Goal: Task Accomplishment & Management: Use online tool/utility

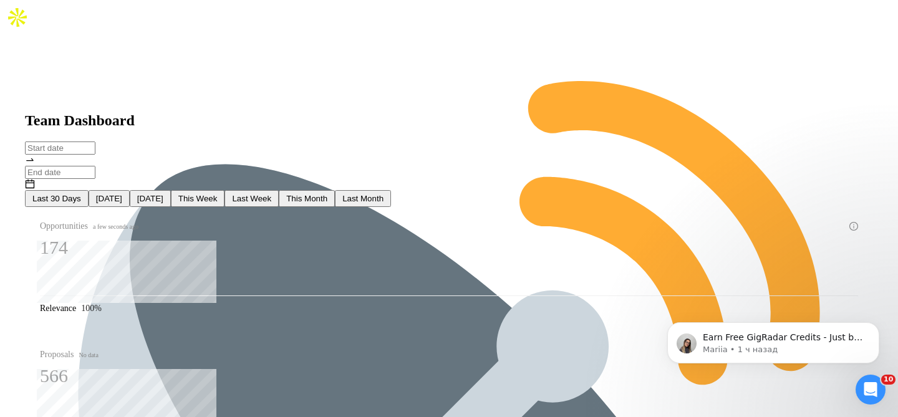
type input "2025-07-16"
type input "2025-08-15"
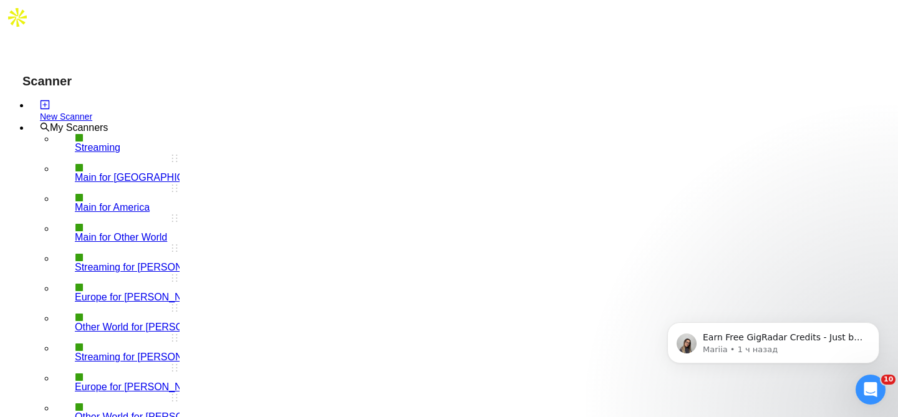
scroll to position [103, 0]
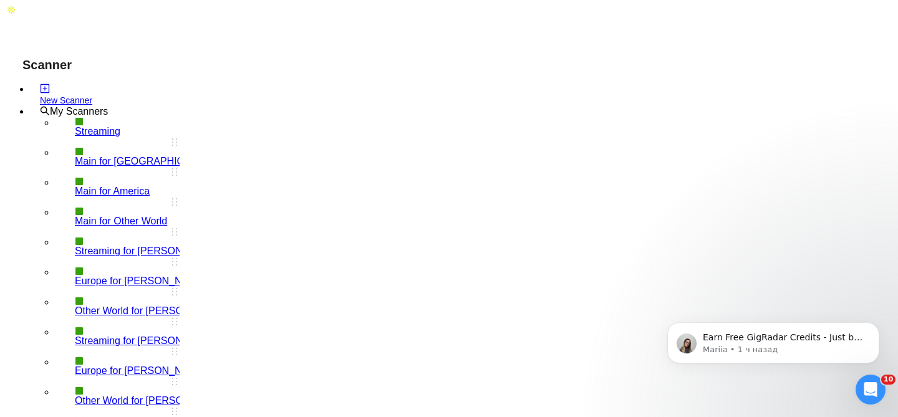
checkbox input "true"
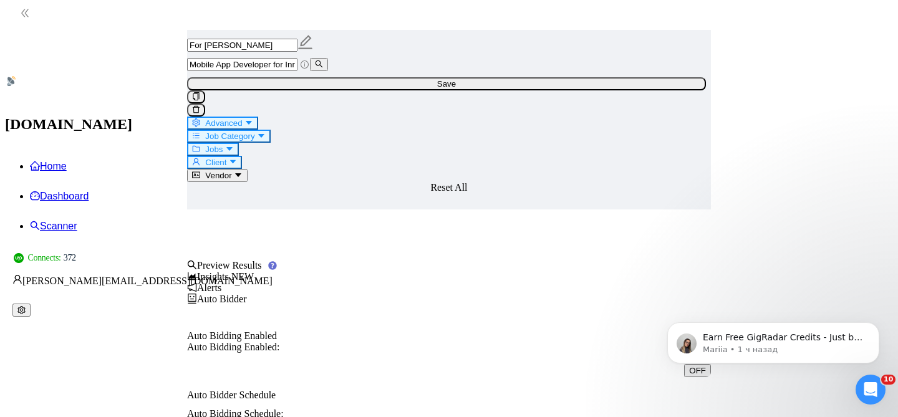
scroll to position [566, 0]
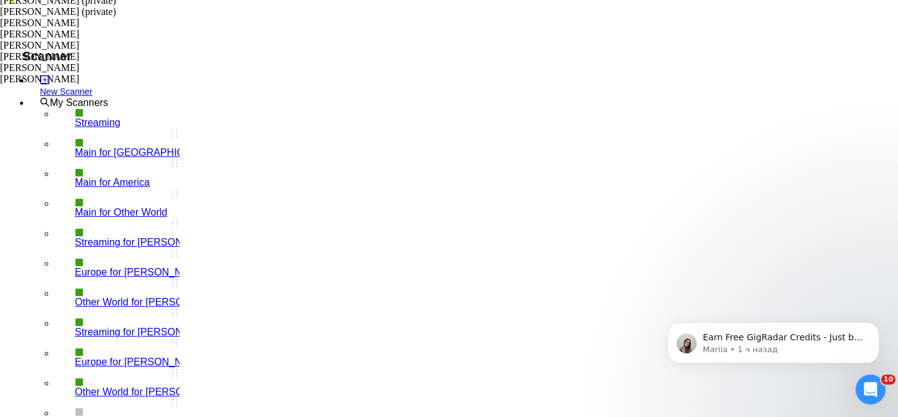
scroll to position [0, 0]
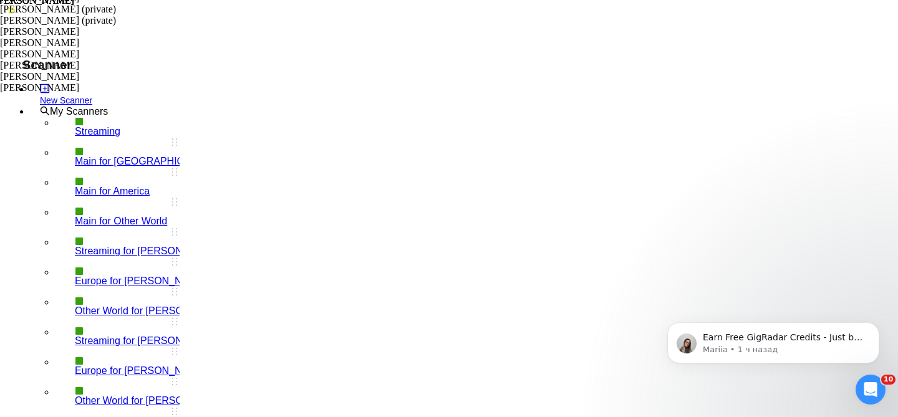
paste input "https://www.upwork.com/jobs/~021956312181600814688"
type input "https://www.upwork.com/jobs/~021956312181600814688"
paste input "Mobile App Developer Needed for AI Meal Planning App"
type input "Mobile App Developer Needed for AI Meal Planning App"
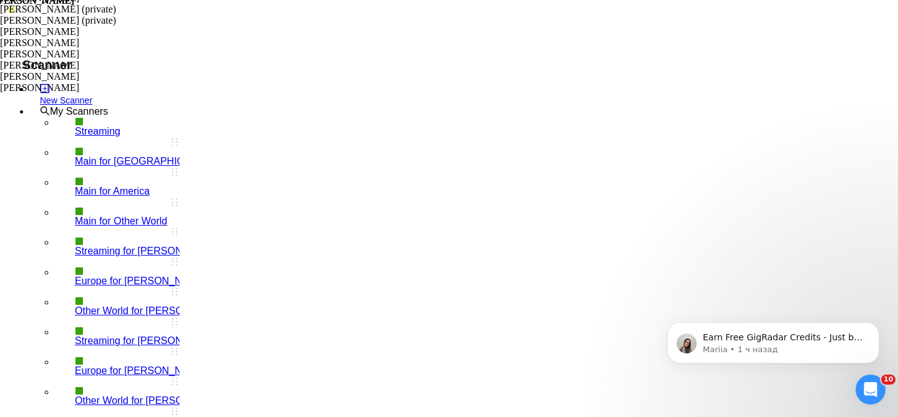
type input "Mobile App Developer Needed for AI Meal Planning App"
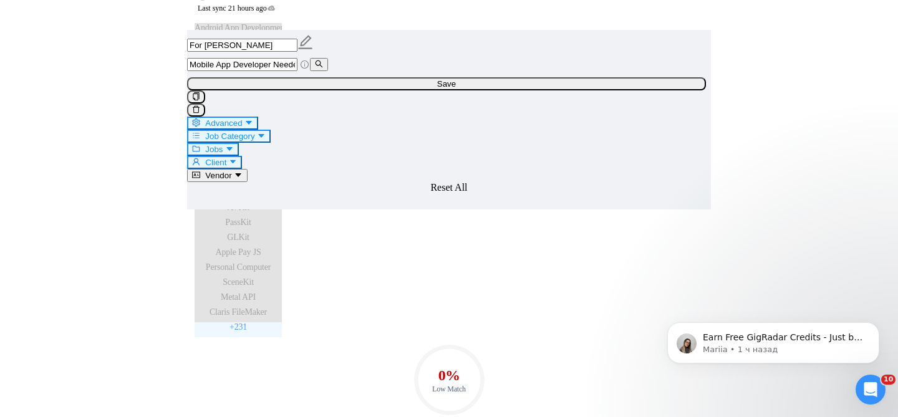
scroll to position [1479, 0]
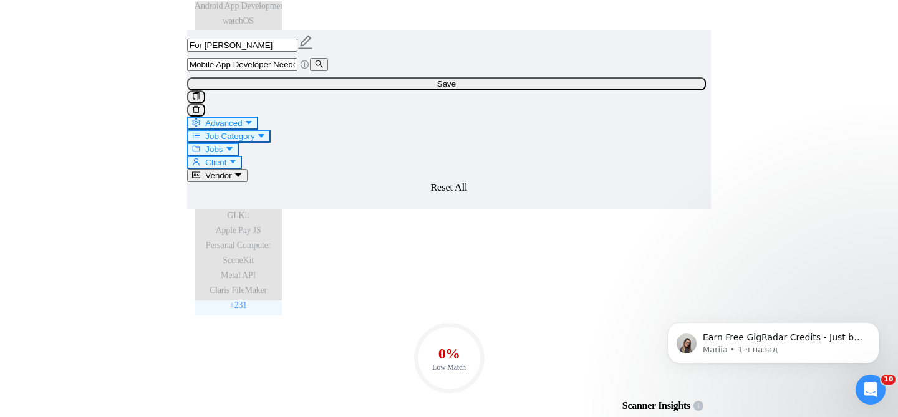
paste textarea "[Lore ips dolor sita consecte, adi'e sed Doeiusm te Incid-Utlabo etdo ma aliqua…"
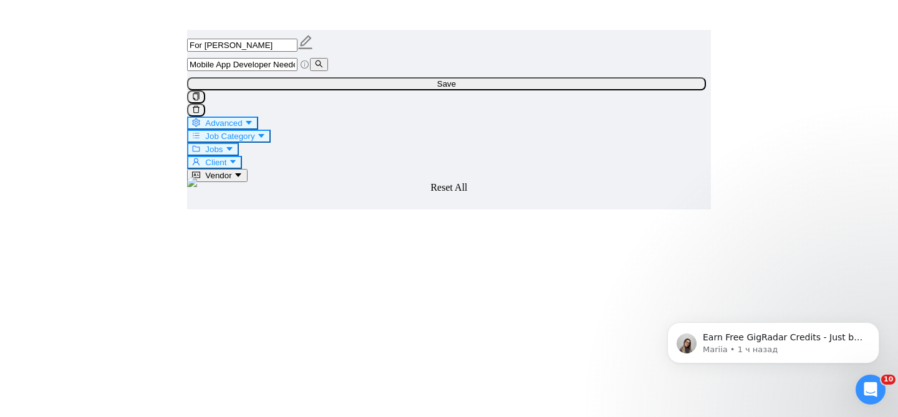
scroll to position [2382, 0]
type textarea "[Lore ips dolor sita consecte, adi'e sed Doeiusm te Incid-Utlabo etdo ma aliqua…"
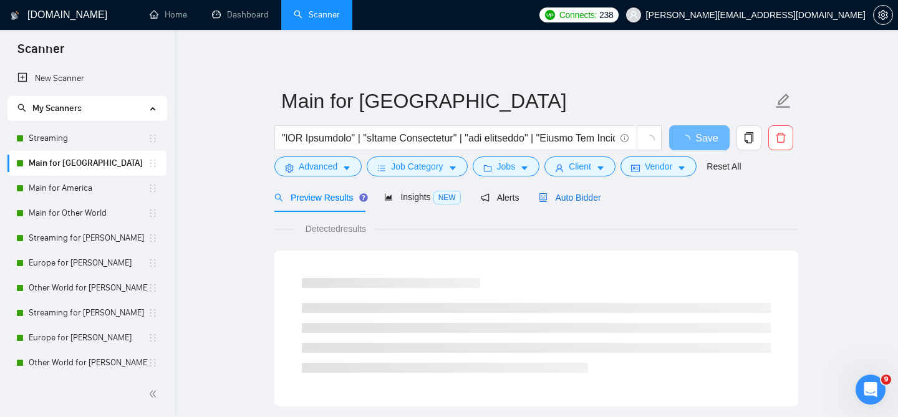
click at [575, 194] on span "Auto Bidder" at bounding box center [570, 198] width 62 height 10
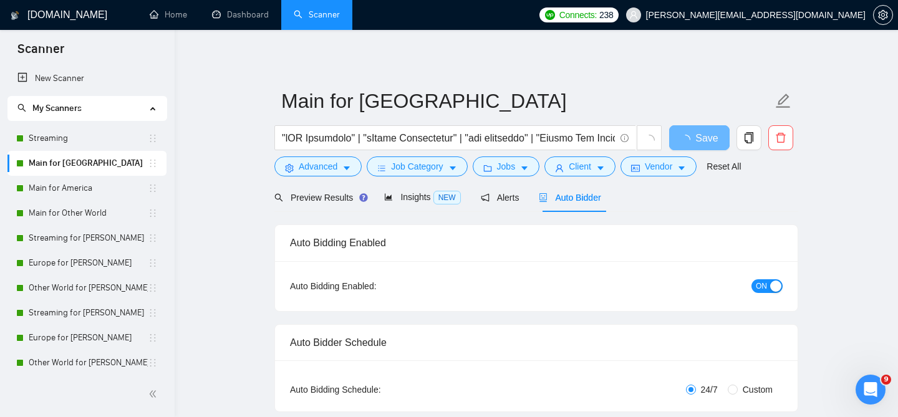
checkbox input "true"
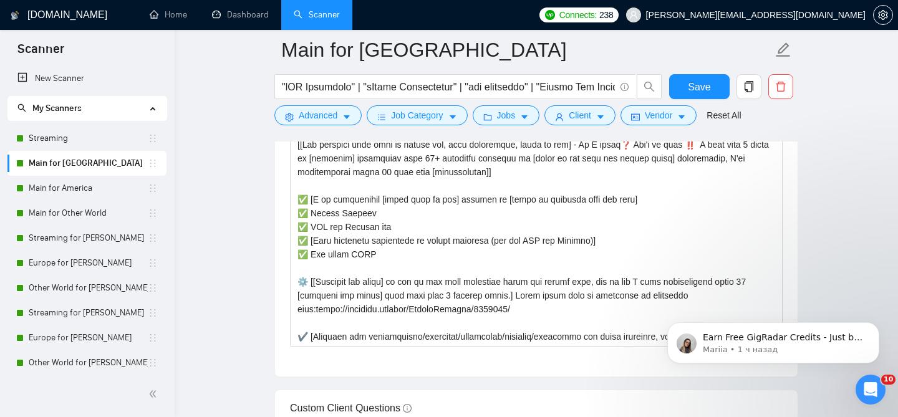
scroll to position [1608, 0]
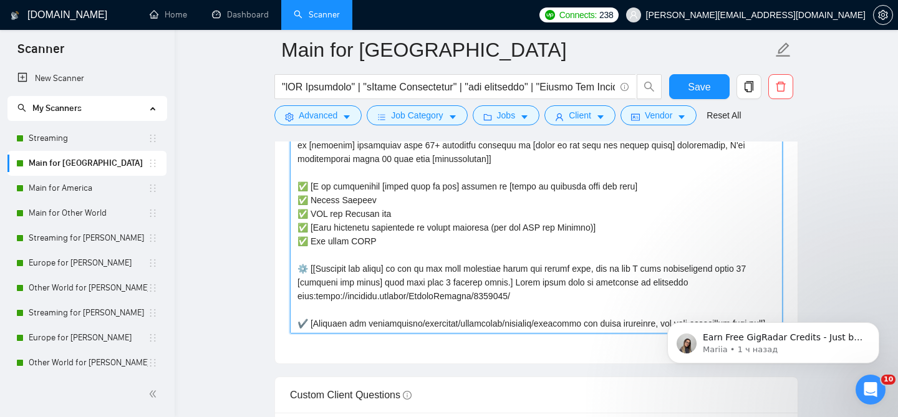
click at [420, 230] on textarea "Cover letter template:" at bounding box center [536, 193] width 492 height 281
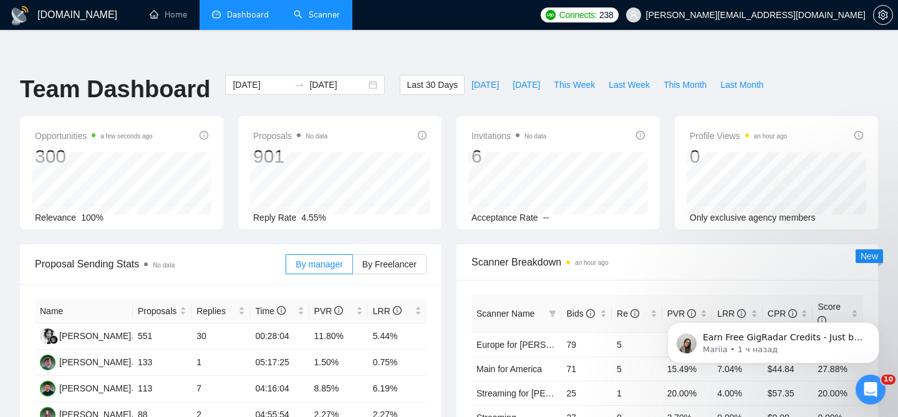
click at [333, 17] on link "Scanner" at bounding box center [317, 14] width 46 height 11
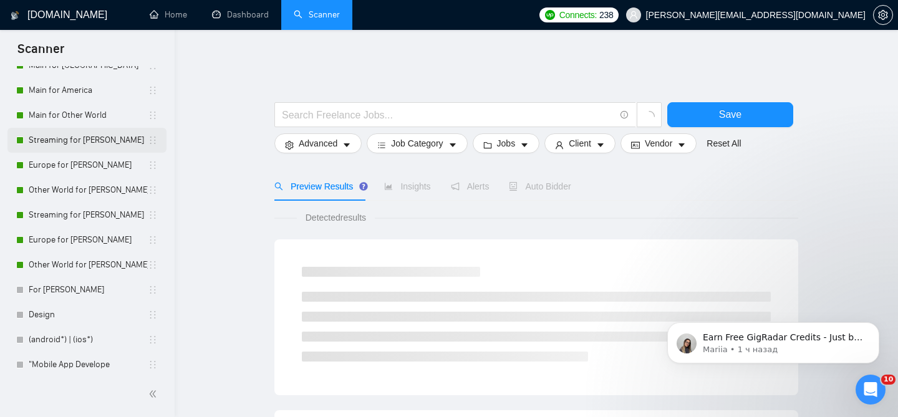
scroll to position [100, 0]
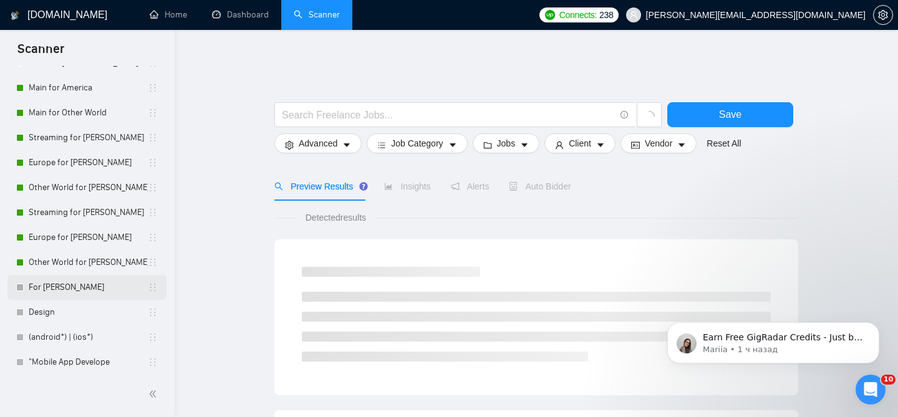
click at [99, 282] on link "For [PERSON_NAME]" at bounding box center [88, 287] width 119 height 25
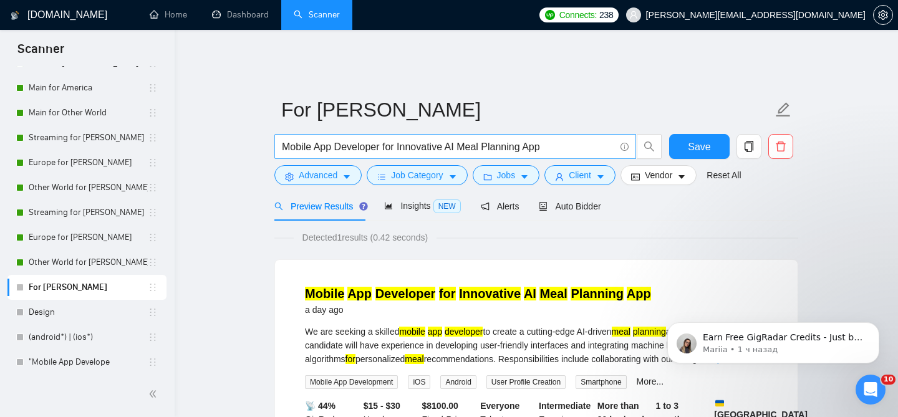
click at [332, 134] on span "Mobile App Developer for Innovative AI Meal Planning App" at bounding box center [455, 146] width 362 height 25
click at [332, 139] on input "Mobile App Developer for Innovative AI Meal Planning App" at bounding box center [448, 147] width 333 height 16
paste input "Needed for"
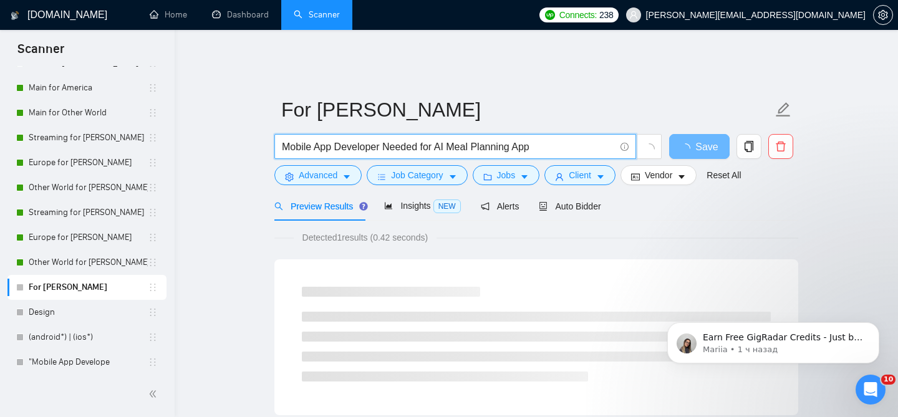
click at [654, 142] on icon "loading" at bounding box center [649, 149] width 16 height 16
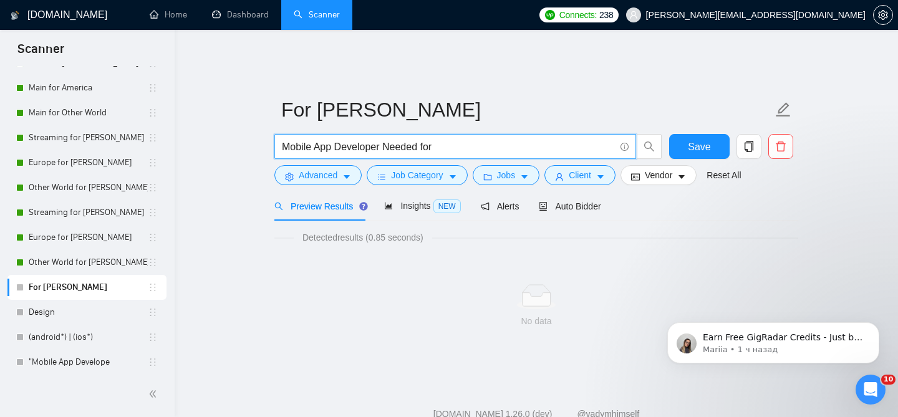
type input "Mobile App Developer Needed for"
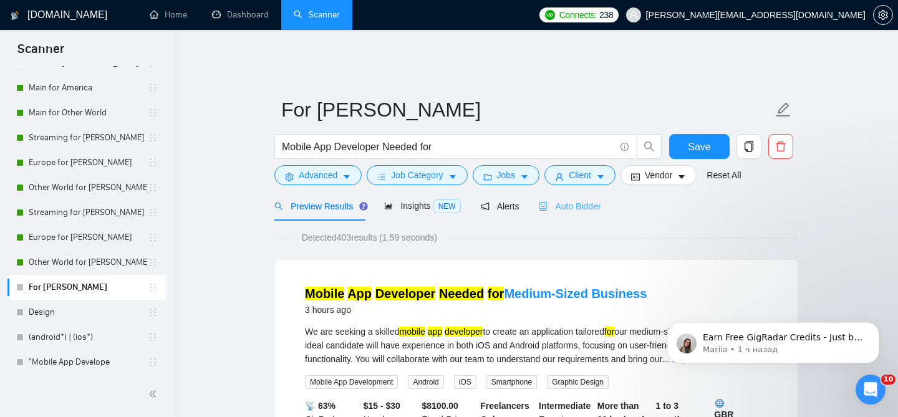
click at [560, 208] on div "Auto Bidder" at bounding box center [570, 205] width 62 height 29
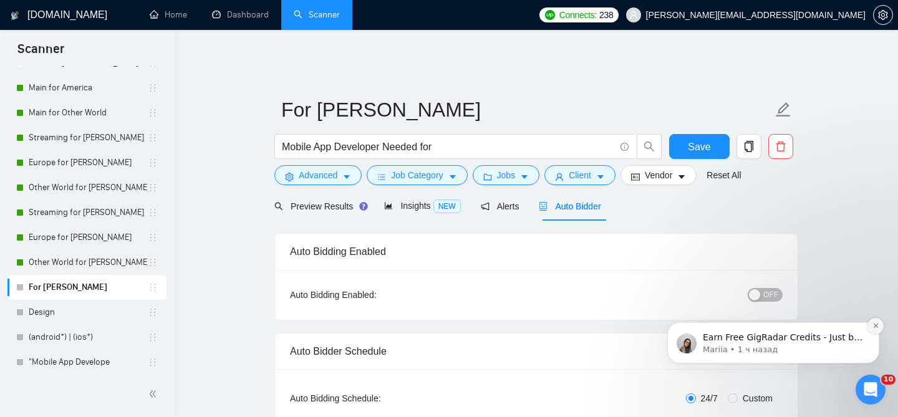
click at [870, 326] on button "Dismiss notification" at bounding box center [875, 326] width 16 height 16
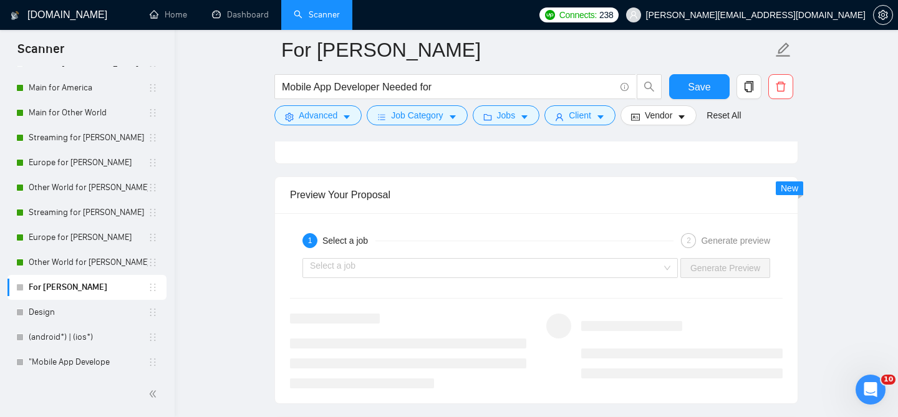
scroll to position [2414, 0]
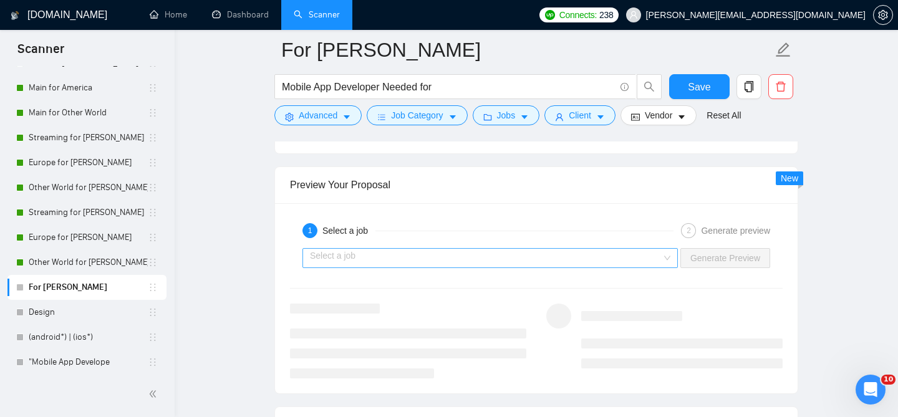
click at [476, 249] on input "search" at bounding box center [486, 258] width 352 height 19
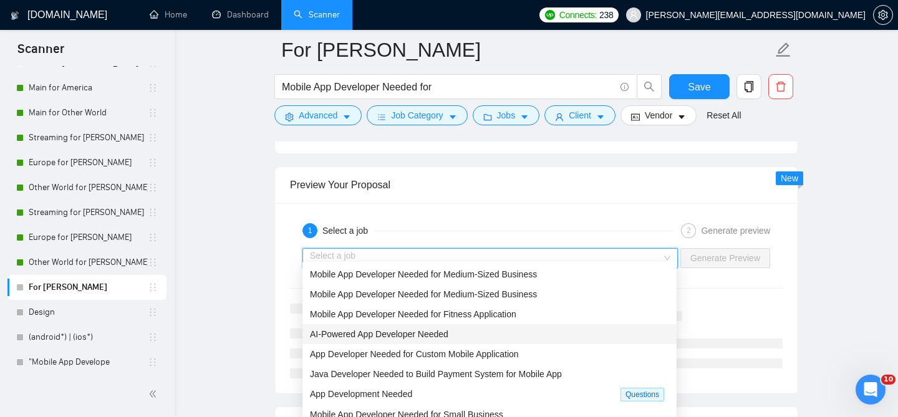
click at [454, 338] on div "AI-Powered App Developer Needed" at bounding box center [489, 334] width 359 height 14
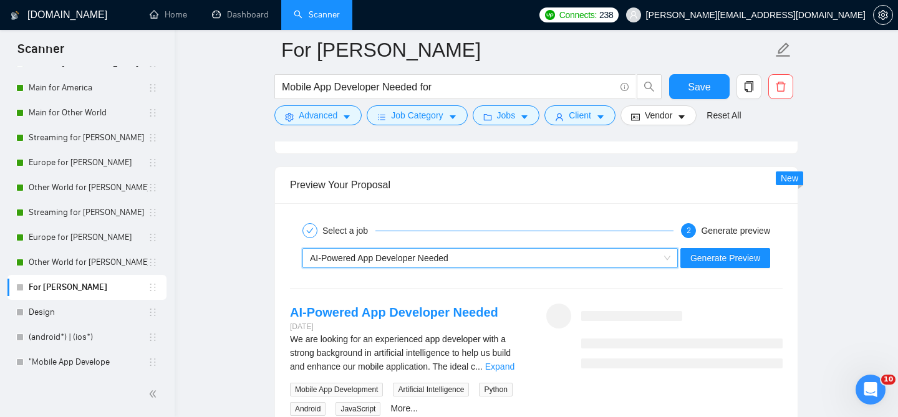
scroll to position [2463, 0]
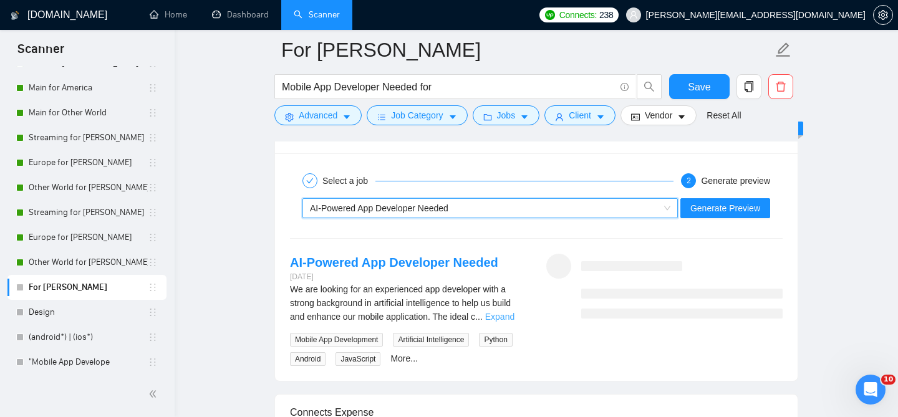
click at [503, 312] on link "Expand" at bounding box center [499, 317] width 29 height 10
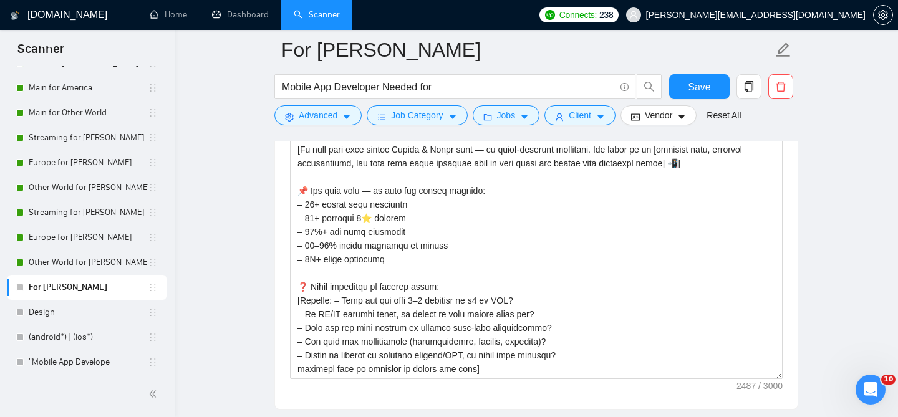
scroll to position [1566, 0]
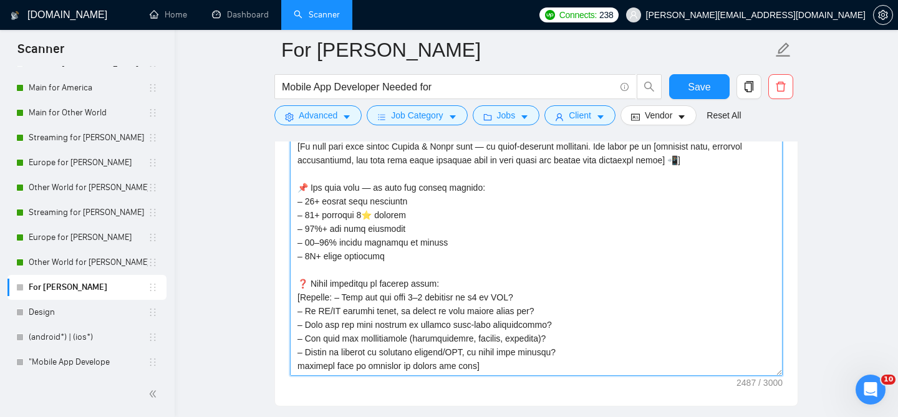
click at [481, 255] on textarea "Cover letter template:" at bounding box center [536, 235] width 492 height 281
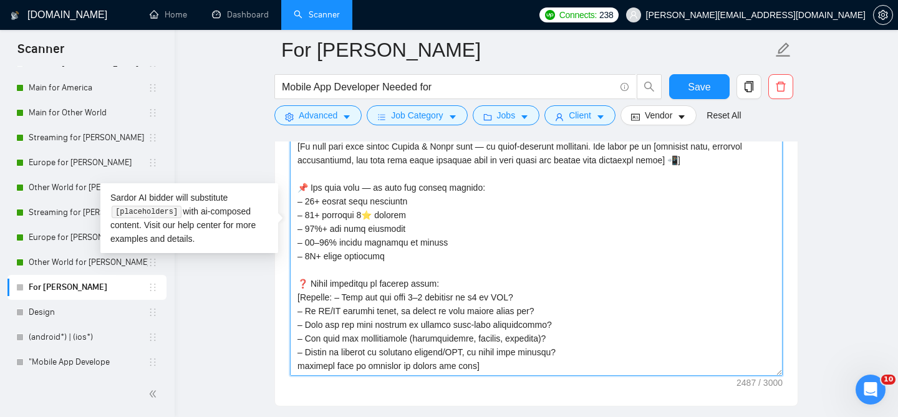
paste textarea "[Lore ips dolor sita consecte, adi'e sed Doeiusm te Incid-Utlabo etdo ma aliqua…"
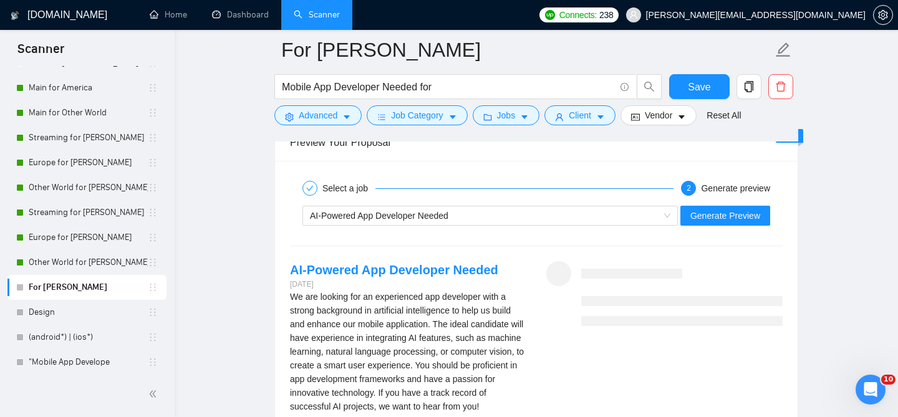
scroll to position [2483, 0]
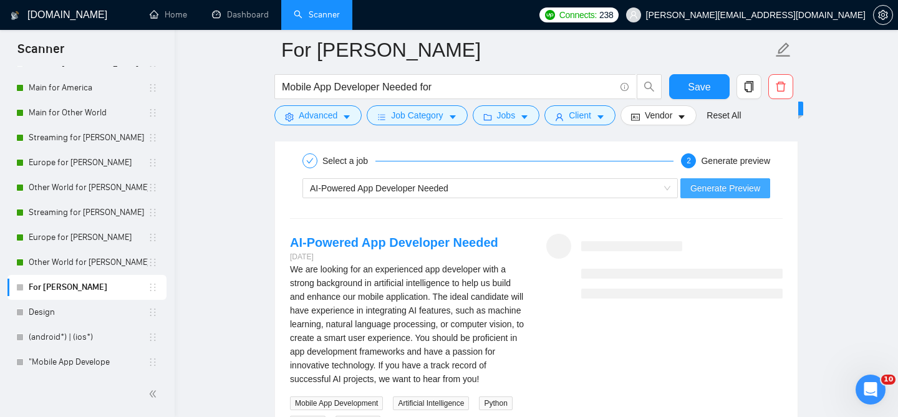
type textarea "[Lore ips dolor sita consecte, adi'e sed Doeiusm te Incid-Utlabo etdo ma aliqua…"
click at [707, 178] on button "Generate Preview" at bounding box center [725, 188] width 90 height 20
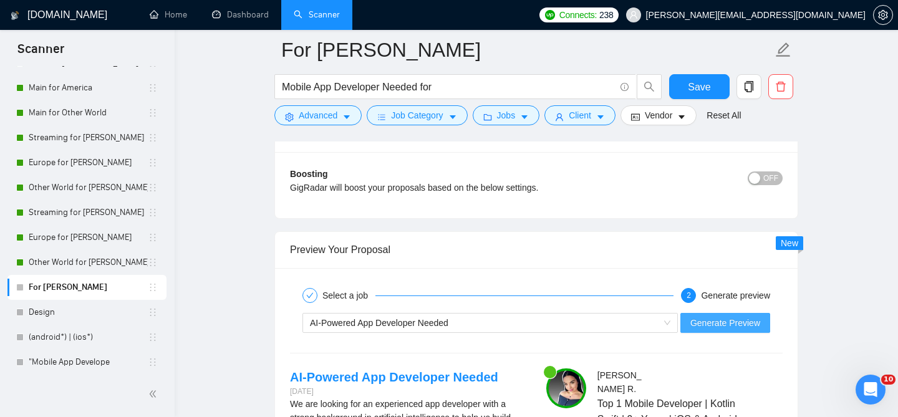
scroll to position [2357, 0]
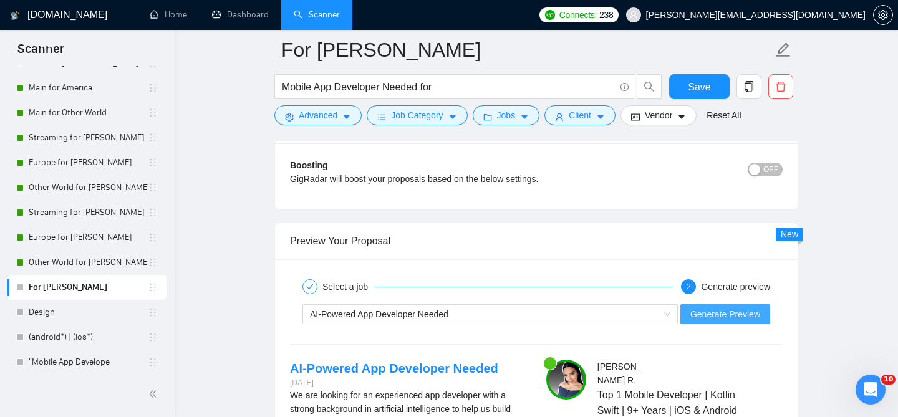
click at [537, 305] on div "AI-Powered App Developer Needed" at bounding box center [484, 314] width 349 height 19
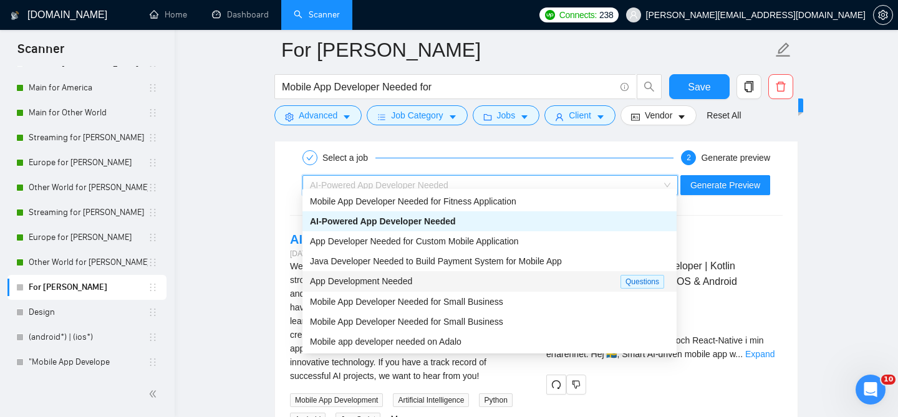
scroll to position [0, 0]
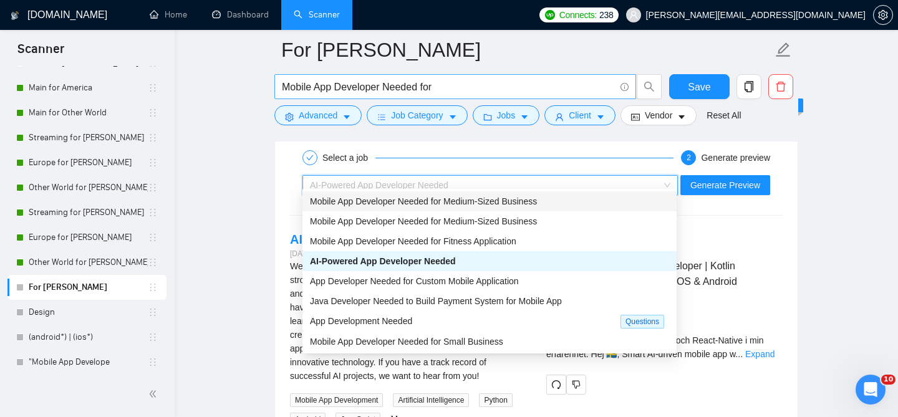
click at [396, 84] on input "Mobile App Developer Needed for" at bounding box center [448, 87] width 333 height 16
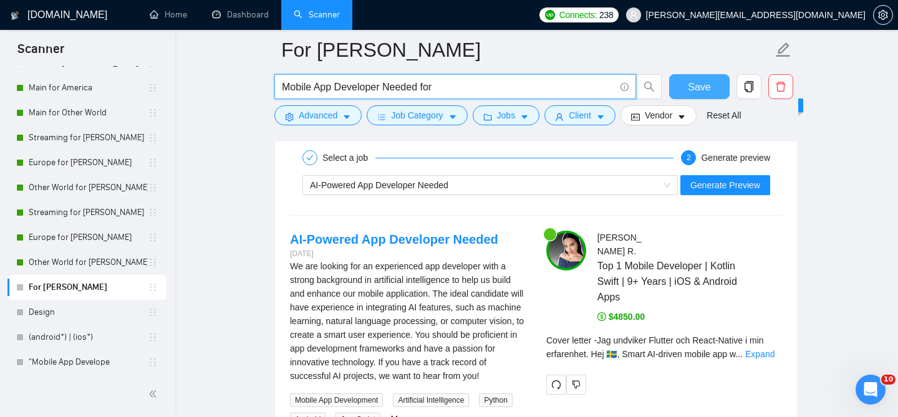
click at [691, 89] on span "Save" at bounding box center [699, 87] width 22 height 16
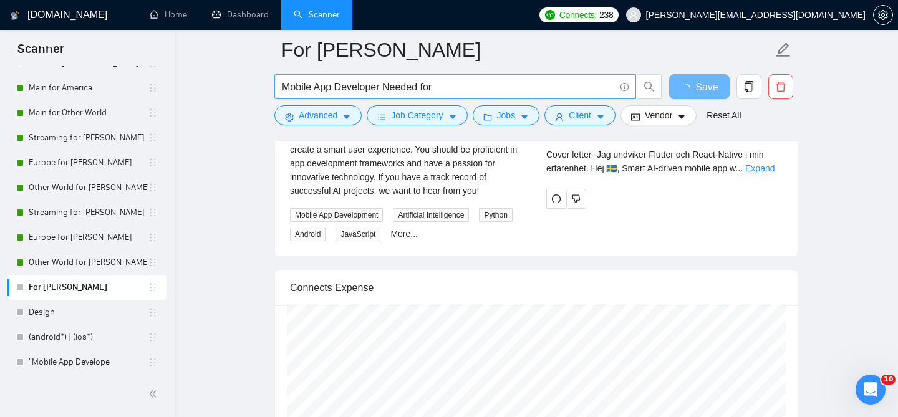
click at [444, 87] on input "Mobile App Developer Needed for" at bounding box center [448, 87] width 333 height 16
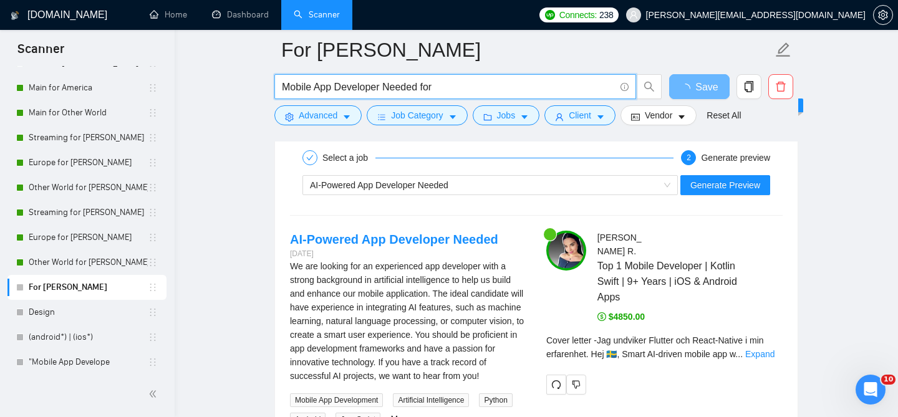
paste input "[When you write your proposal, don't use Flutter or React-Native like my experi…"
type input "[When you write your proposal, don't use Flutter or React-Native like my experi…"
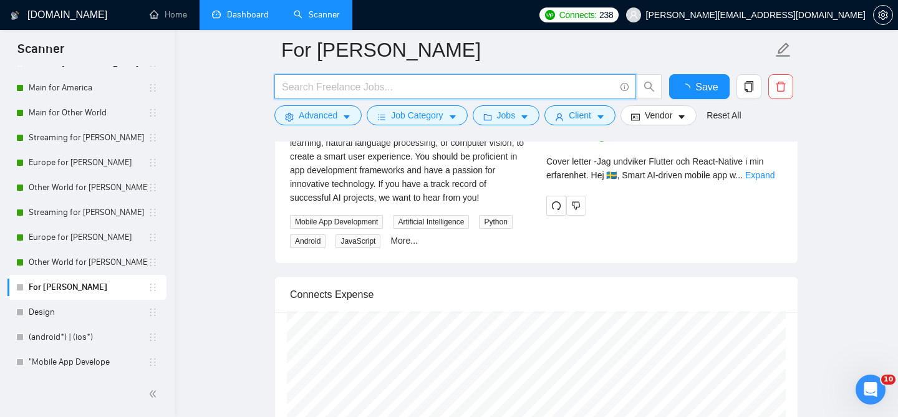
checkbox input "true"
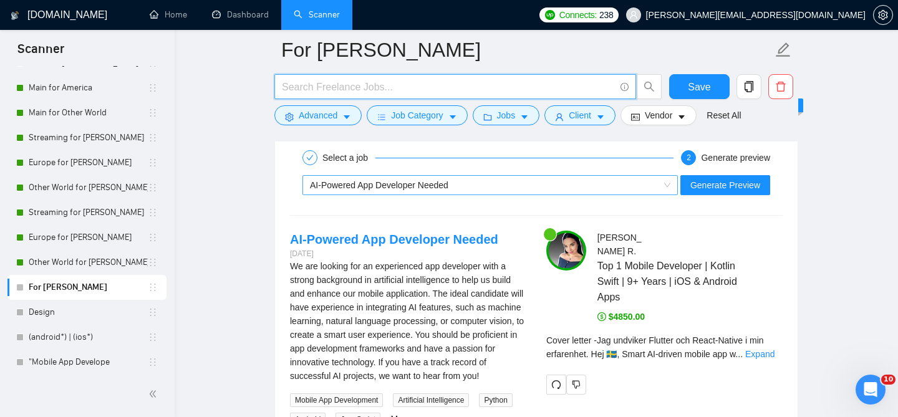
click at [471, 184] on div "AI-Powered App Developer Needed" at bounding box center [484, 185] width 349 height 19
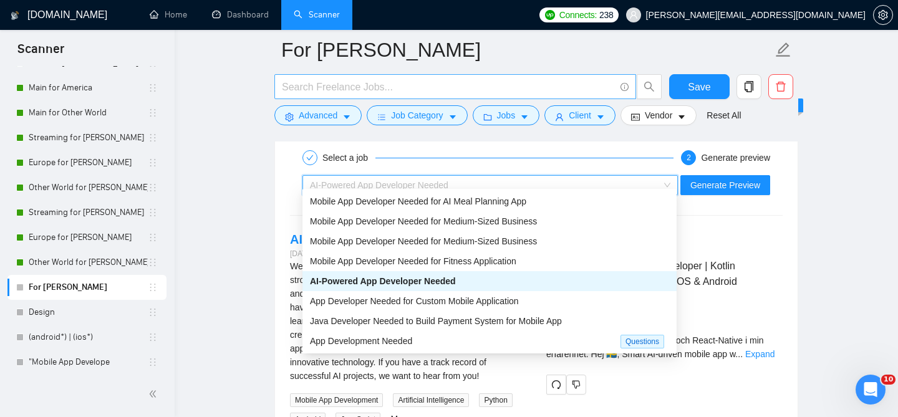
click at [403, 84] on input "text" at bounding box center [448, 87] width 333 height 16
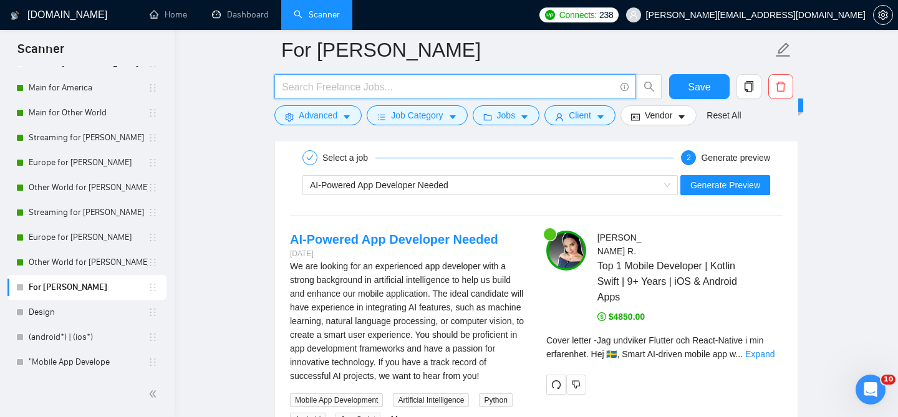
paste input "Mobile App Developer Needed for AI Meal Planning App"
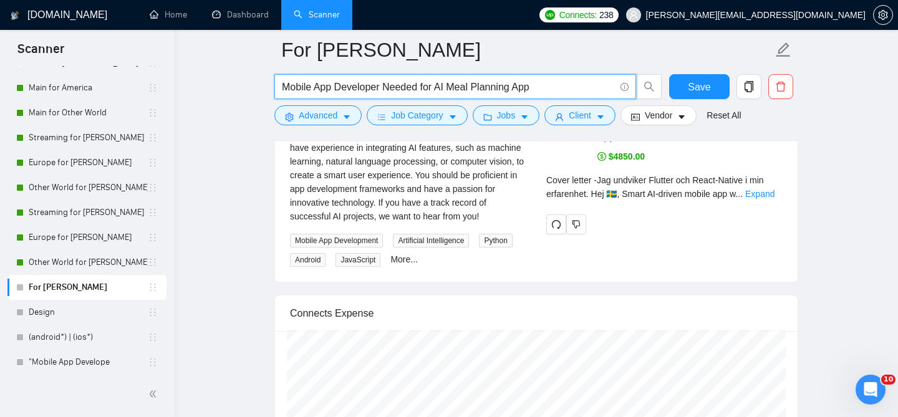
type input "Mobile App Developer Needed for AI Meal Planning App"
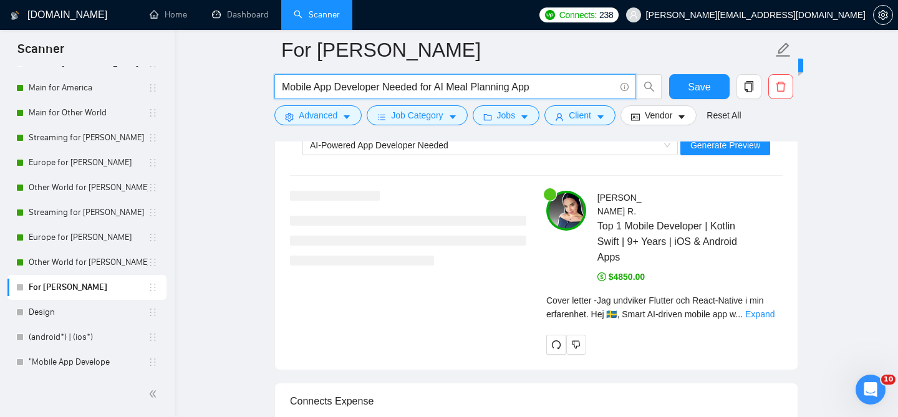
scroll to position [2450, 0]
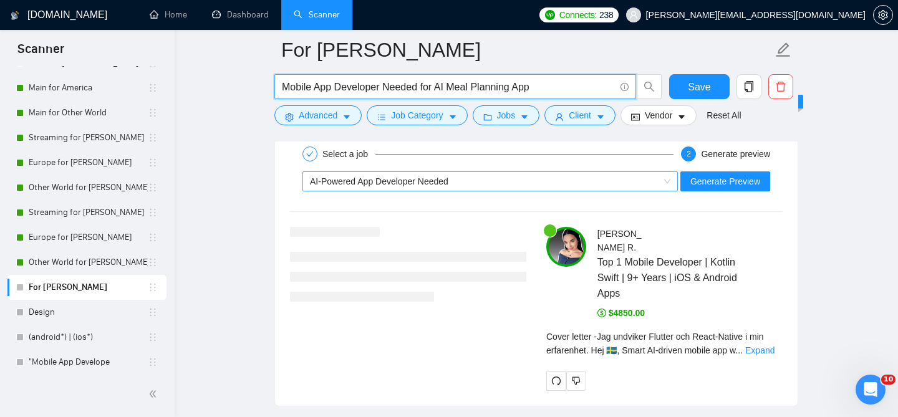
click at [456, 172] on div "AI-Powered App Developer Needed" at bounding box center [484, 181] width 349 height 19
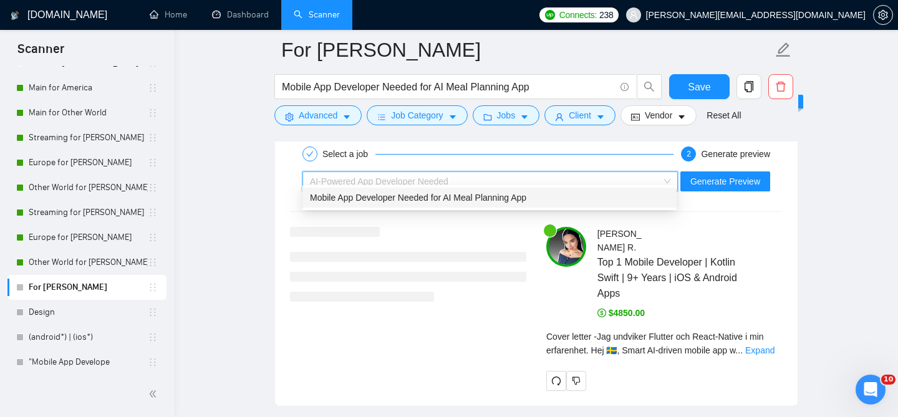
click at [493, 199] on span "Mobile App Developer Needed for AI Meal Planning App" at bounding box center [418, 198] width 216 height 10
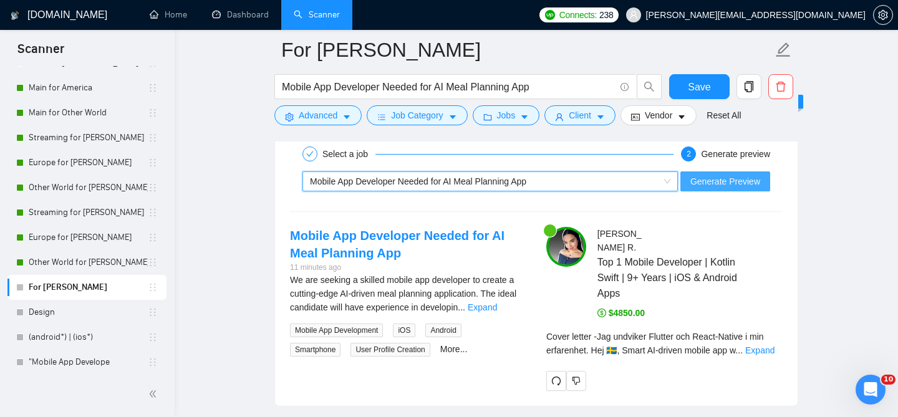
click at [713, 175] on span "Generate Preview" at bounding box center [725, 182] width 70 height 14
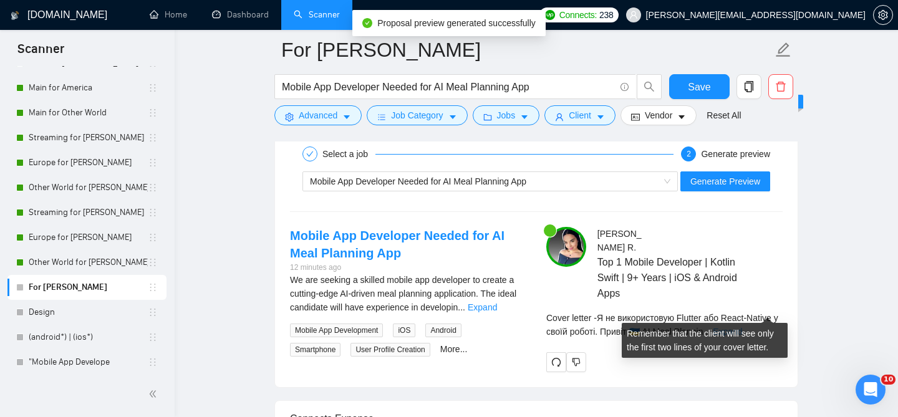
click at [742, 327] on link "Expand" at bounding box center [726, 332] width 29 height 10
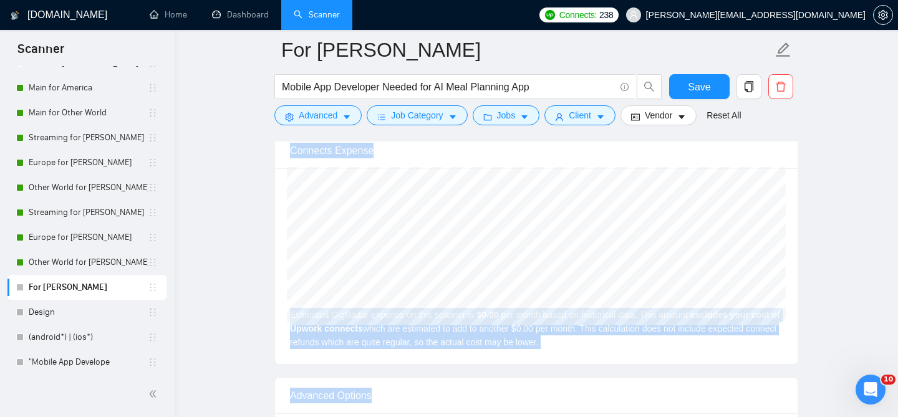
scroll to position [3585, 0]
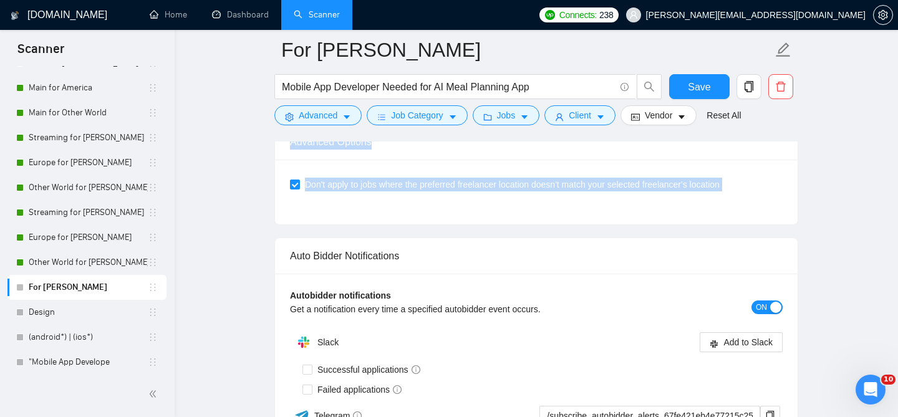
drag, startPoint x: 545, startPoint y: 277, endPoint x: 572, endPoint y: 233, distance: 50.9
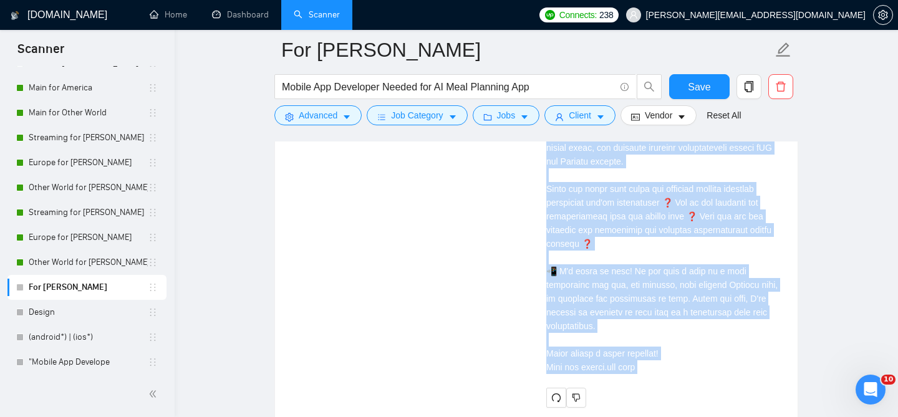
scroll to position [3023, 0]
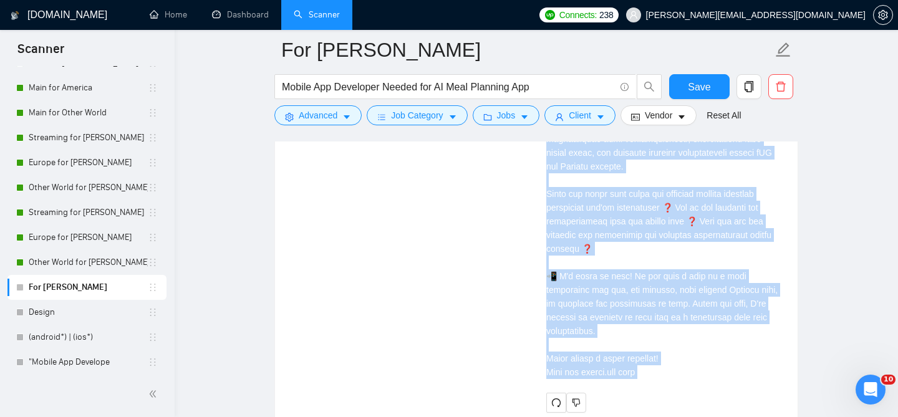
click at [575, 228] on div "Cover letter" at bounding box center [664, 63] width 236 height 631
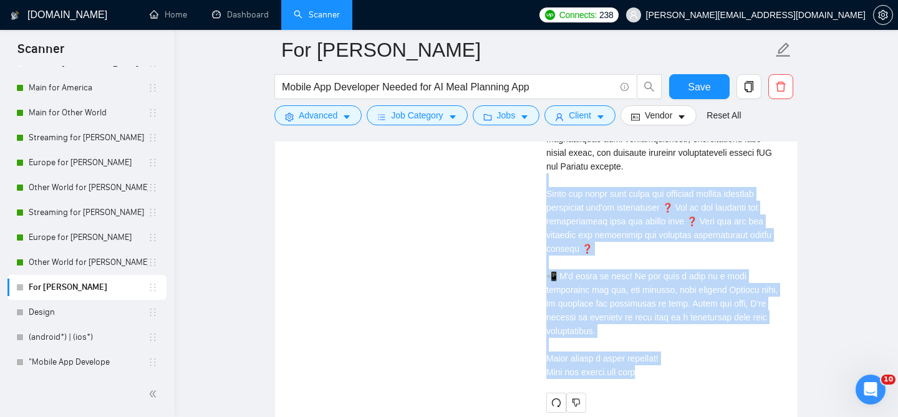
drag, startPoint x: 656, startPoint y: 361, endPoint x: 543, endPoint y: 178, distance: 215.5
click at [543, 177] on div "Hanna R . Top 1 Mobile Developer | Kotlin Swift | 9+ Years | iOS & Android Apps…" at bounding box center [664, 33] width 256 height 759
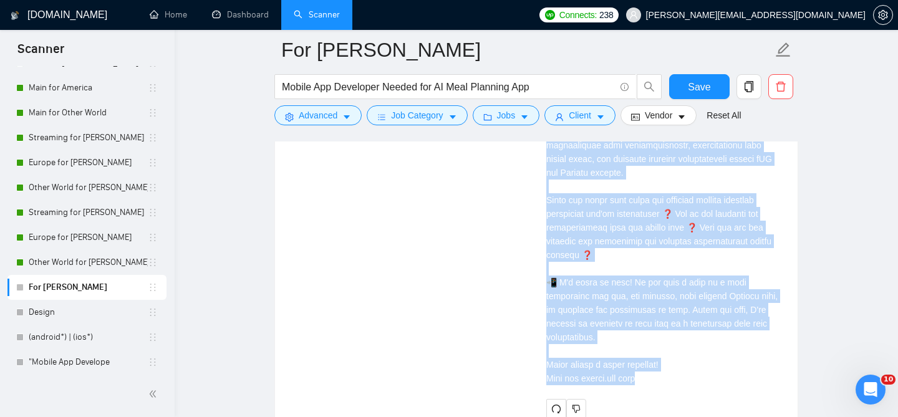
scroll to position [3133, 0]
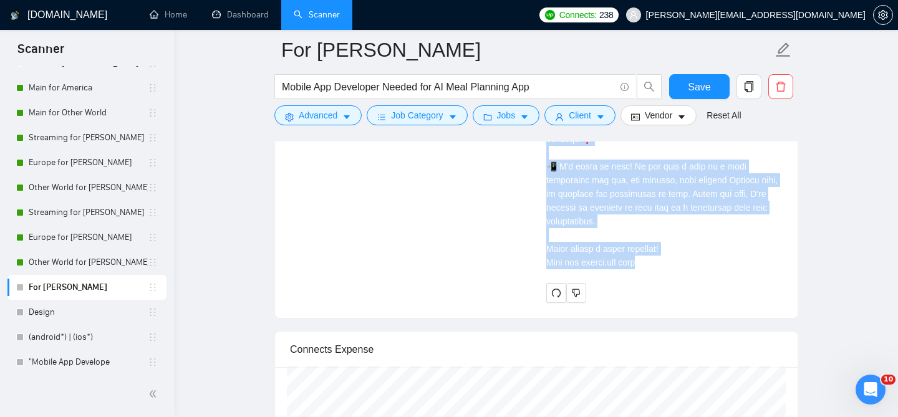
drag, startPoint x: 547, startPoint y: 181, endPoint x: 640, endPoint y: 264, distance: 125.0
copy div "Привіт 🇺🇦 AI Meal Planning App powered by machine learning for personalized hea…"
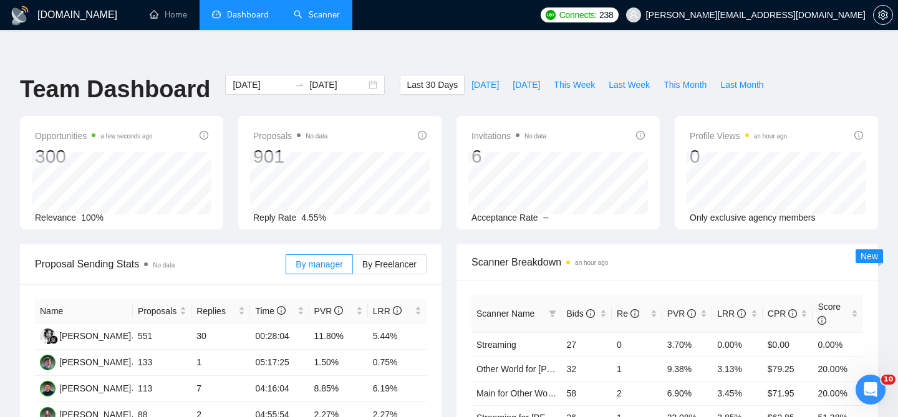
click at [310, 20] on link "Scanner" at bounding box center [317, 14] width 46 height 11
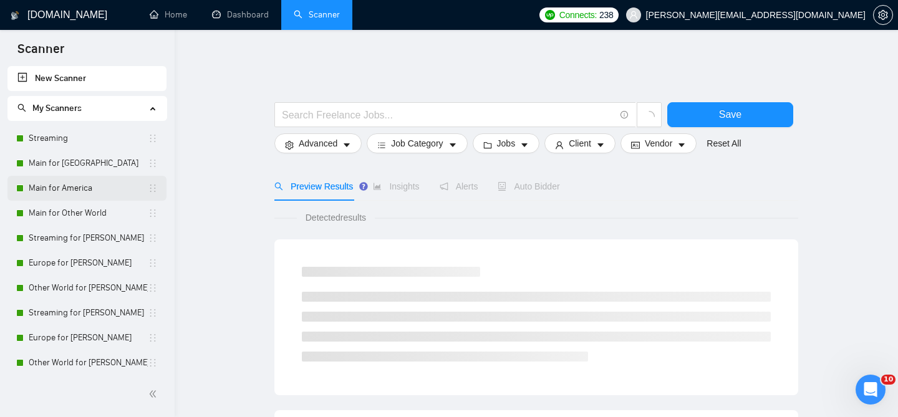
click at [94, 191] on link "Main for America" at bounding box center [88, 188] width 119 height 25
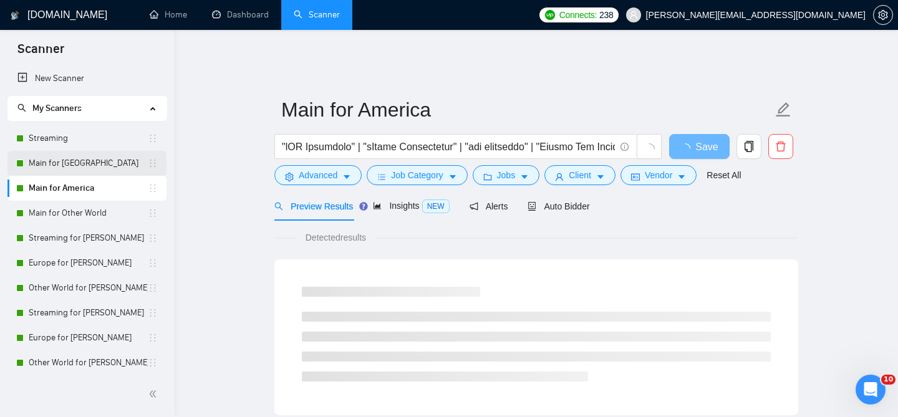
click at [90, 163] on link "Main for [GEOGRAPHIC_DATA]" at bounding box center [88, 163] width 119 height 25
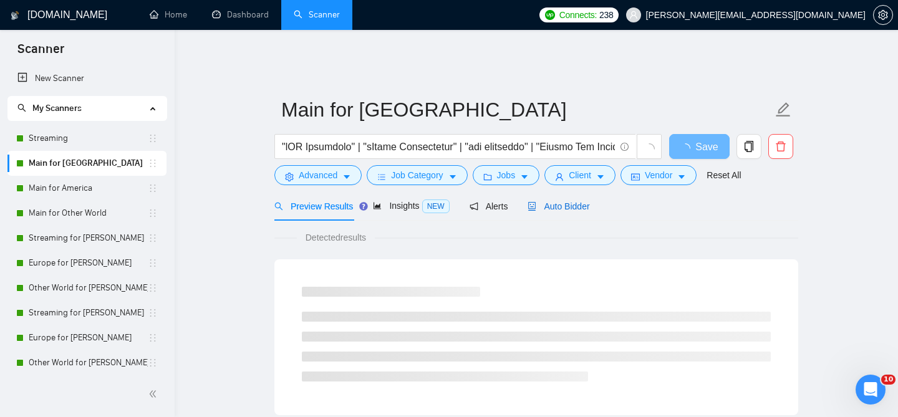
click at [552, 201] on span "Auto Bidder" at bounding box center [558, 206] width 62 height 10
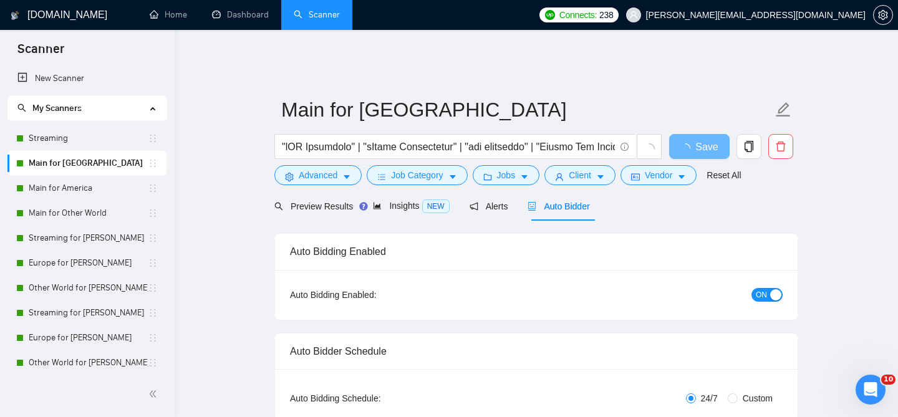
checkbox input "true"
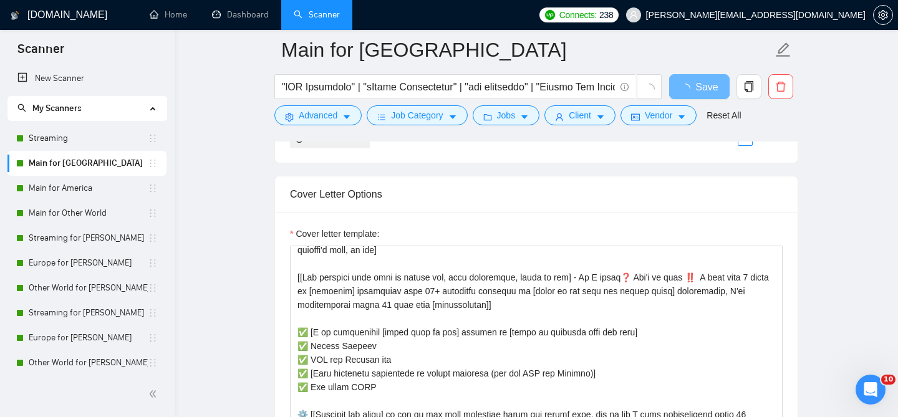
scroll to position [54, 0]
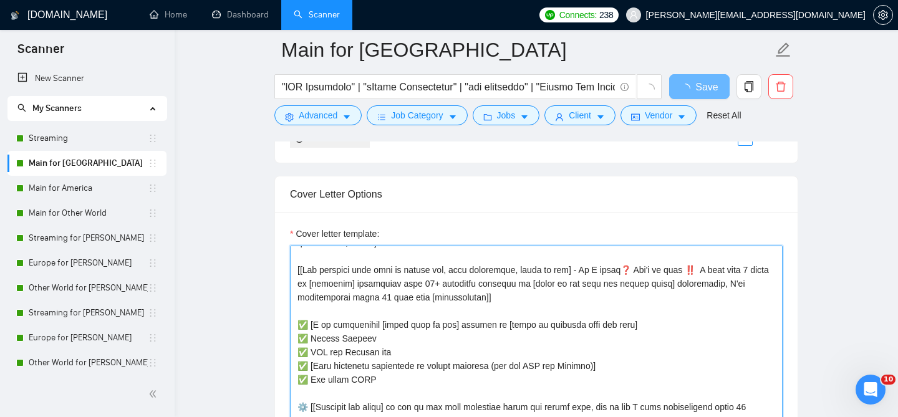
click at [340, 274] on textarea "Cover letter template:" at bounding box center [536, 386] width 492 height 281
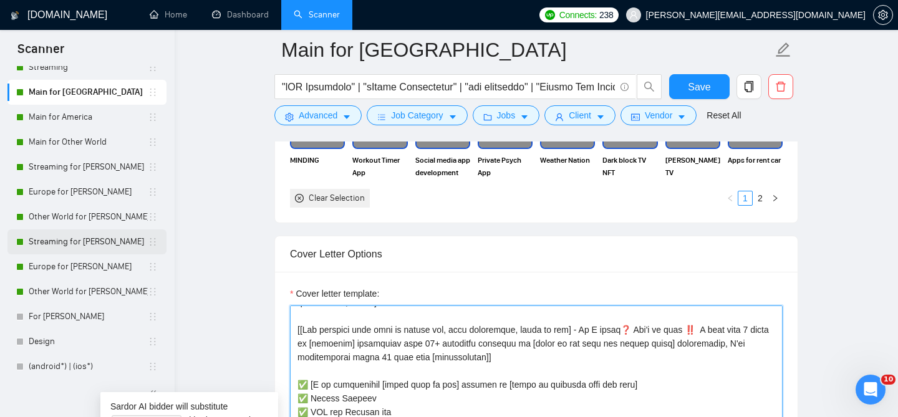
scroll to position [103, 0]
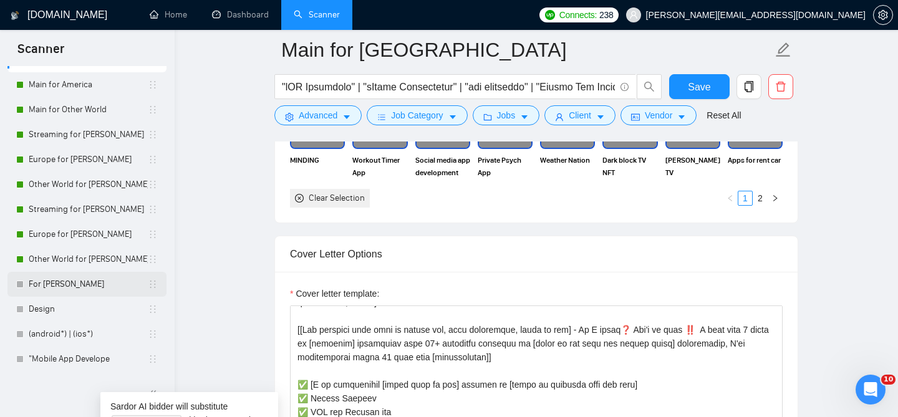
click at [72, 294] on link "For [PERSON_NAME]" at bounding box center [88, 284] width 119 height 25
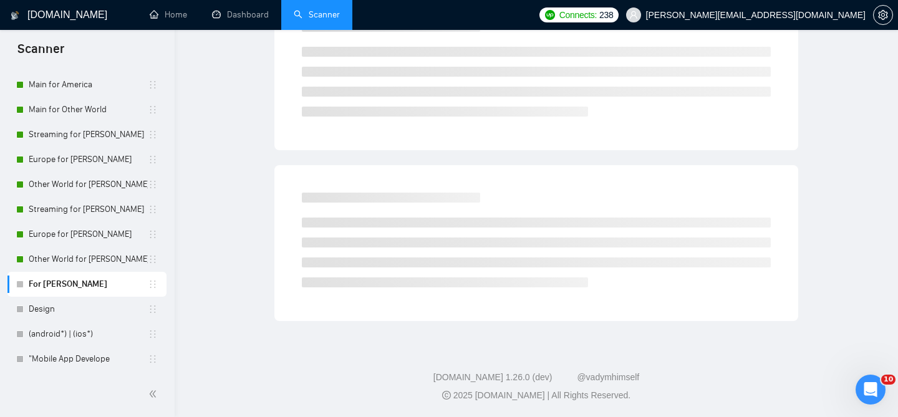
scroll to position [38, 0]
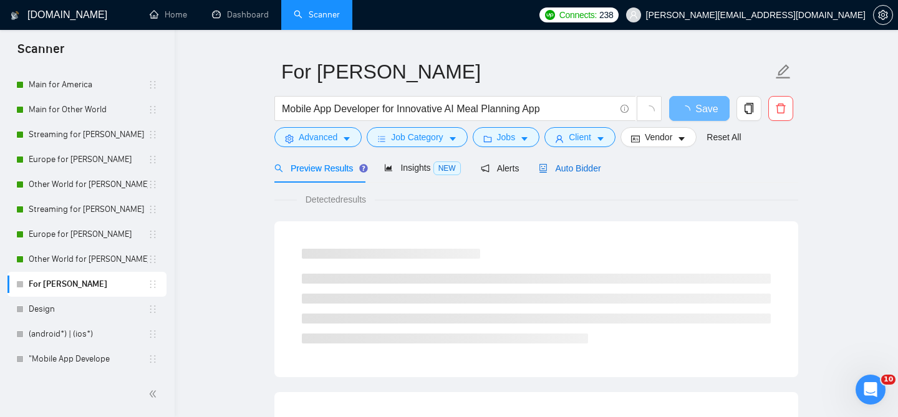
click at [563, 163] on span "Auto Bidder" at bounding box center [570, 168] width 62 height 10
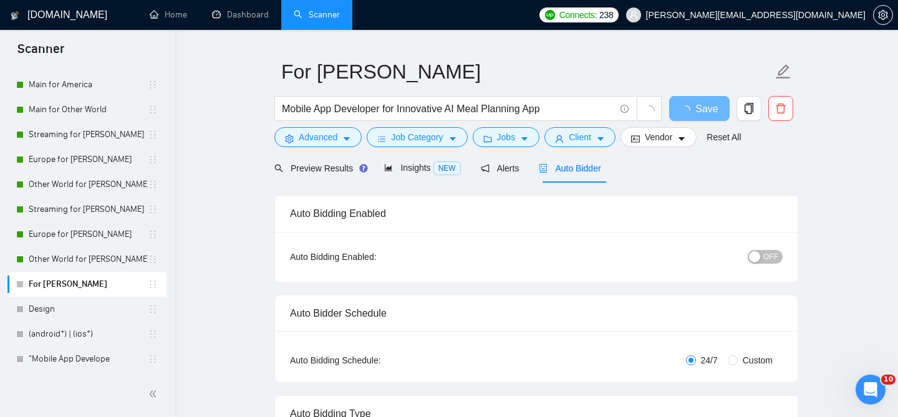
checkbox input "true"
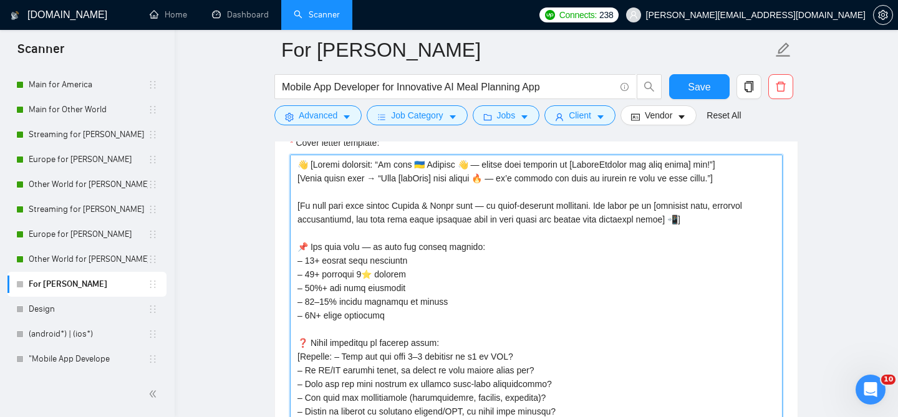
click at [350, 270] on textarea "Cover letter template:" at bounding box center [536, 295] width 492 height 281
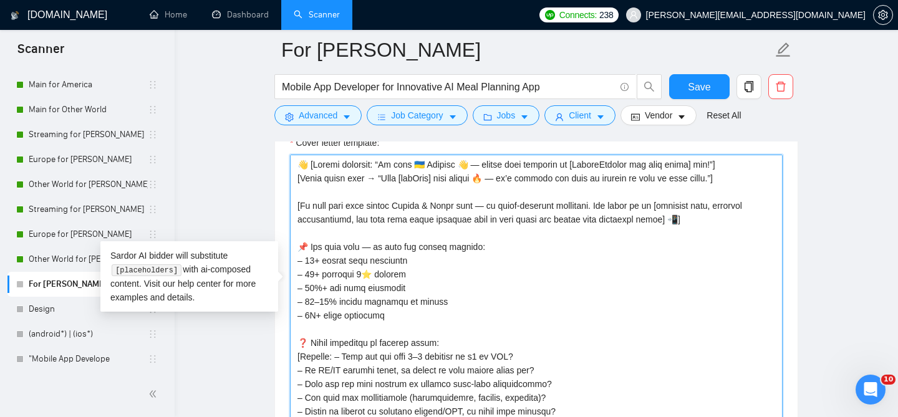
paste textarea "[Lore ips dolor sita consecte, adi'e sed Doeiusm te Incid-Utlabo etdo ma aliqua…"
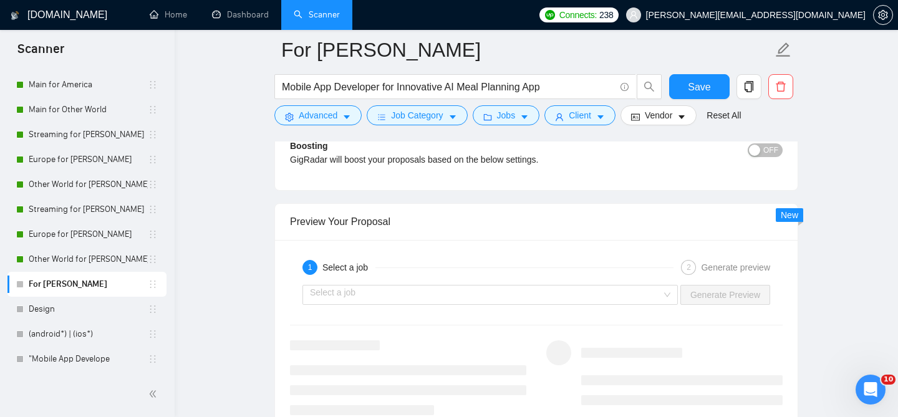
scroll to position [2332, 0]
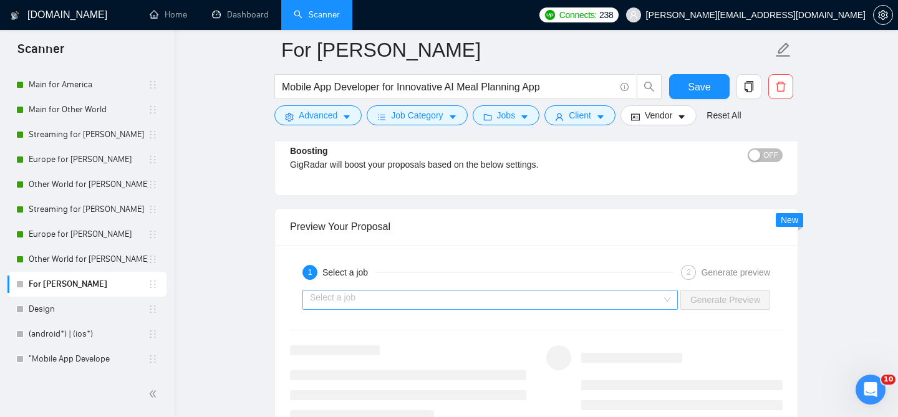
type textarea "[Lore ips dolor sita consecte, adi'e sed Doeiusm te Incid-Utlabo etdo ma aliqua…"
click at [363, 290] on input "search" at bounding box center [486, 299] width 352 height 19
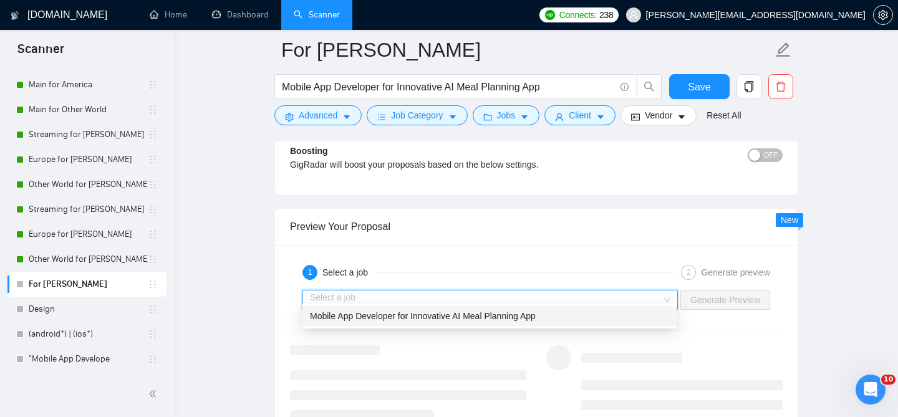
click at [406, 265] on div "1 Select a job" at bounding box center [487, 272] width 371 height 15
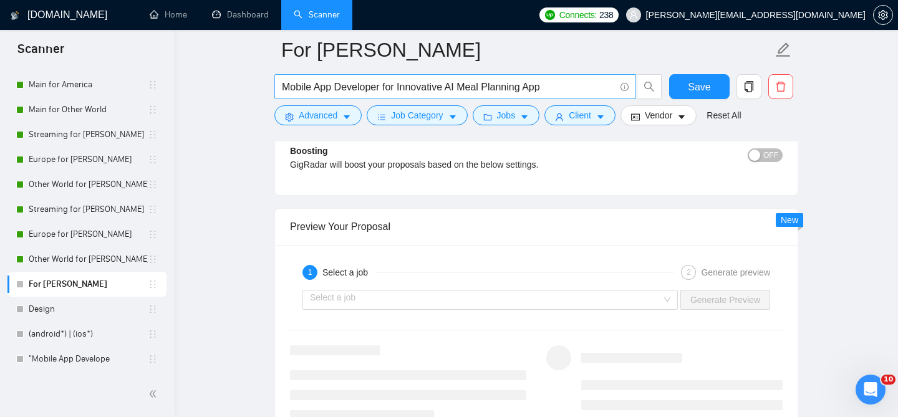
click at [466, 92] on input "Mobile App Developer for Innovative AI Meal Planning App" at bounding box center [448, 87] width 333 height 16
paste input "Fitness and Health App Development"
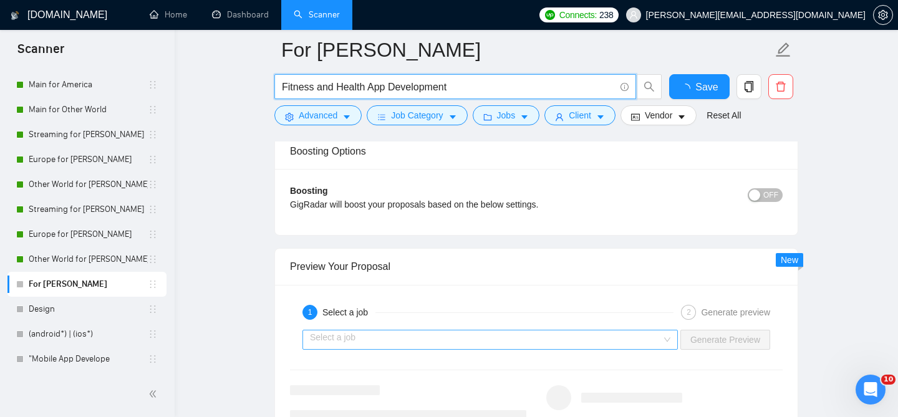
type input "Fitness and Health App Development"
click at [473, 274] on div "Preview Your Proposal" at bounding box center [536, 267] width 492 height 36
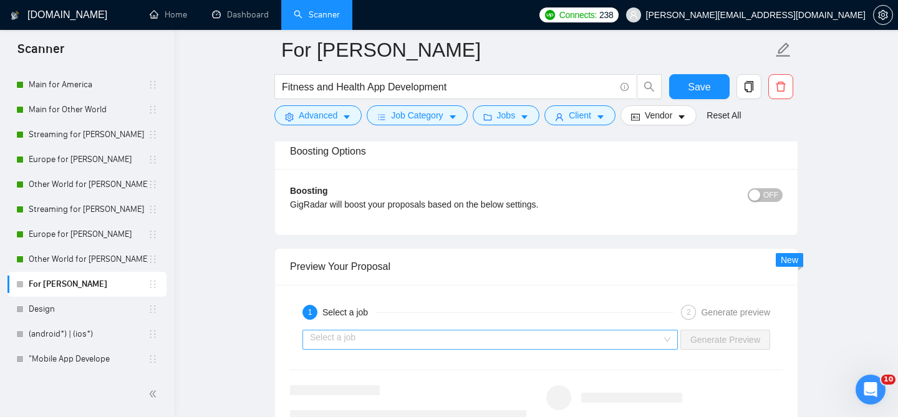
click at [473, 340] on div "Select a job" at bounding box center [489, 340] width 375 height 20
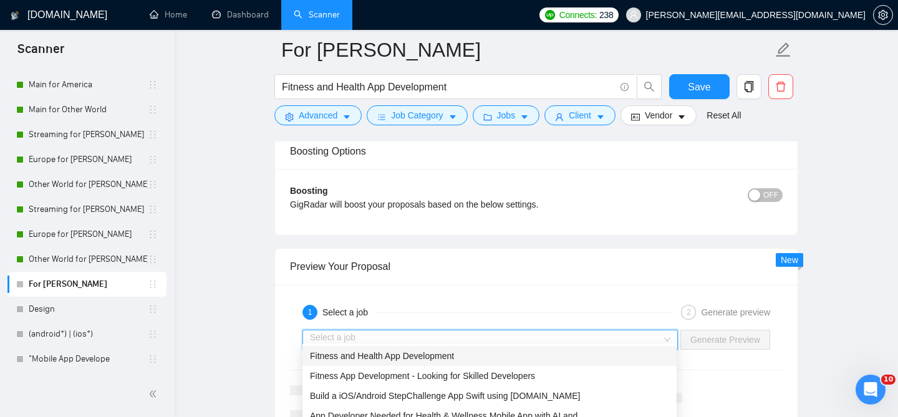
click at [447, 356] on span "Fitness and Health App Development" at bounding box center [382, 356] width 144 height 10
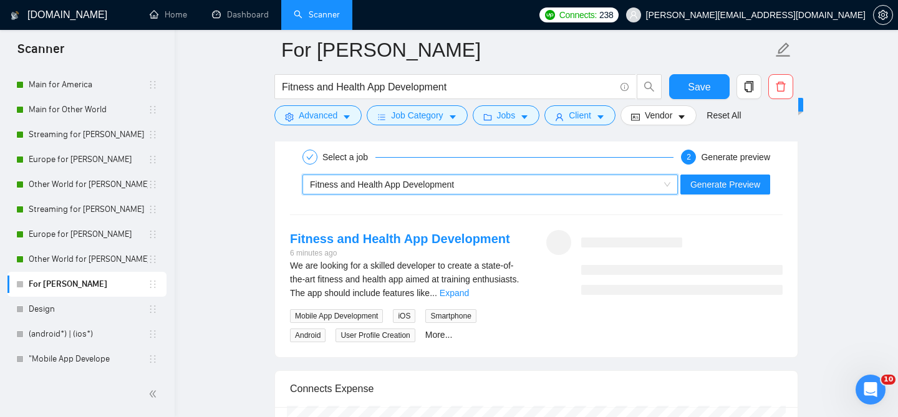
scroll to position [2506, 0]
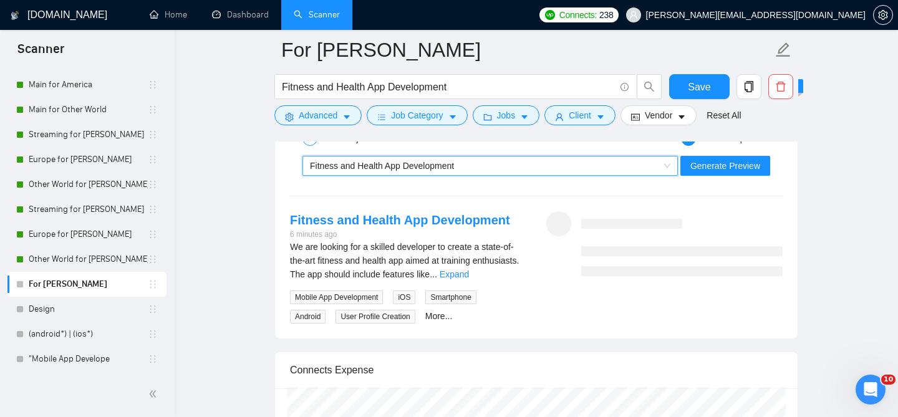
click at [709, 166] on div "~021956318933314612166 Fitness and Health App Development Generate Preview" at bounding box center [536, 166] width 495 height 30
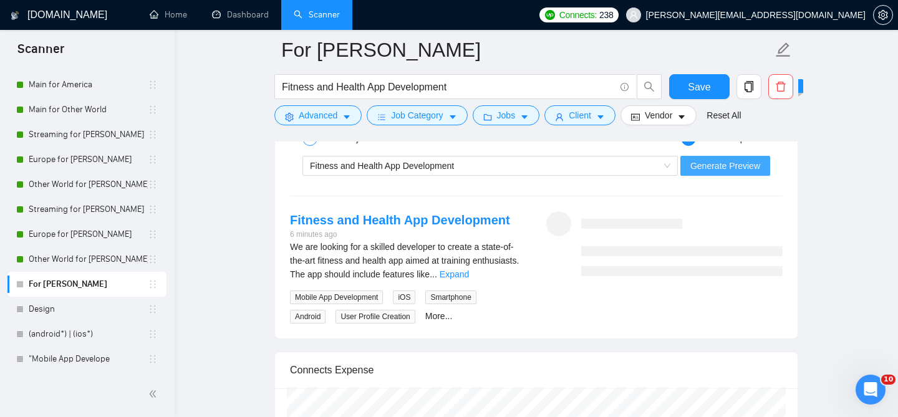
click at [703, 159] on span "Generate Preview" at bounding box center [725, 166] width 70 height 14
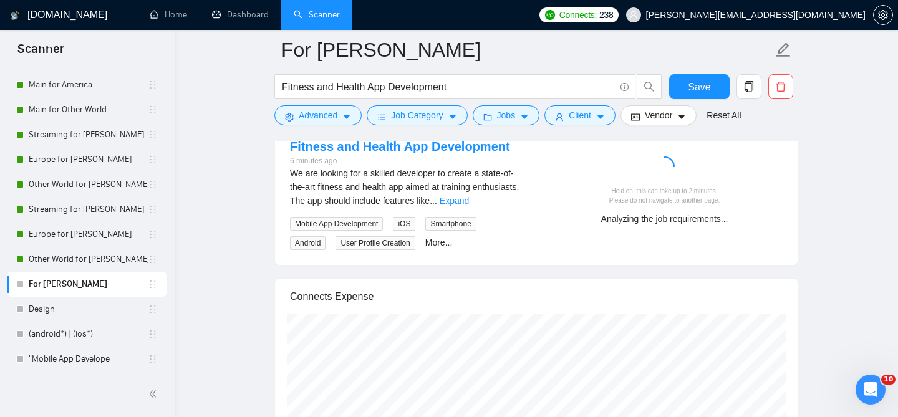
scroll to position [2553, 0]
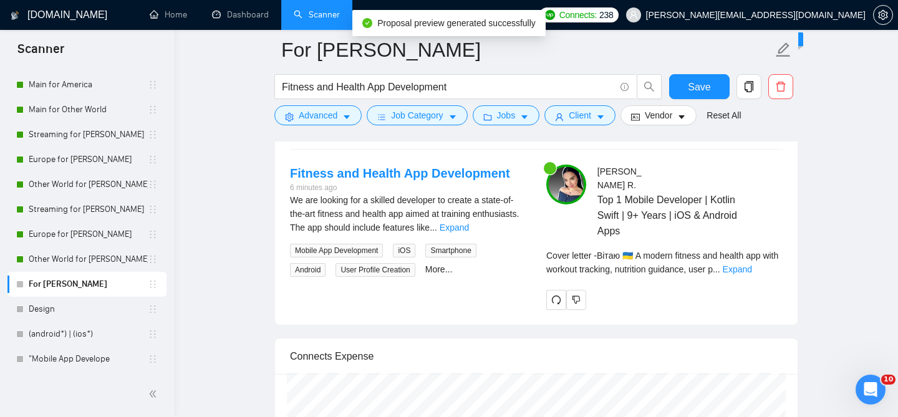
click at [757, 253] on div "Cover letter - Вітаю 🇺🇦 A modern fitness and health app with workout tracking, …" at bounding box center [664, 267] width 236 height 36
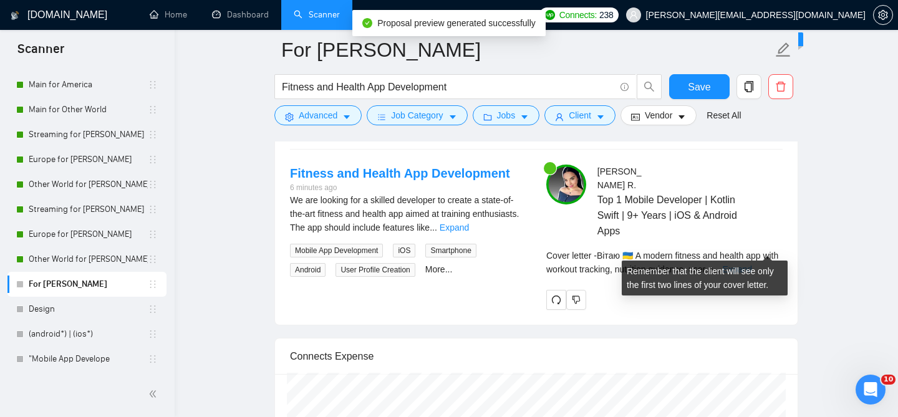
click at [752, 264] on link "Expand" at bounding box center [736, 269] width 29 height 10
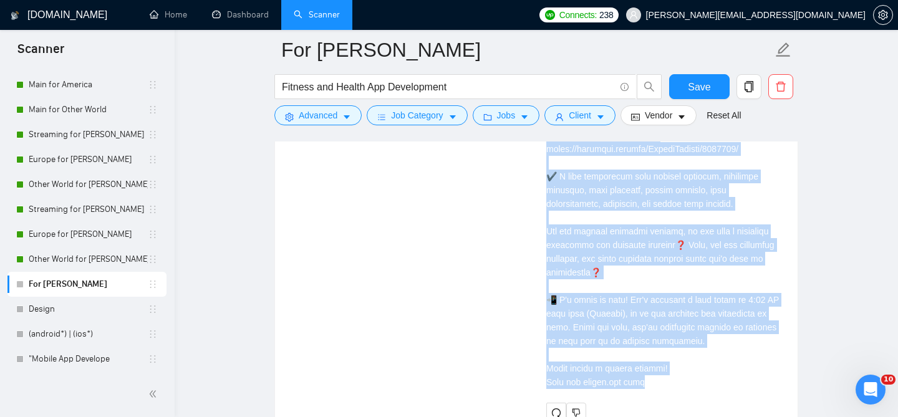
scroll to position [2995, 0]
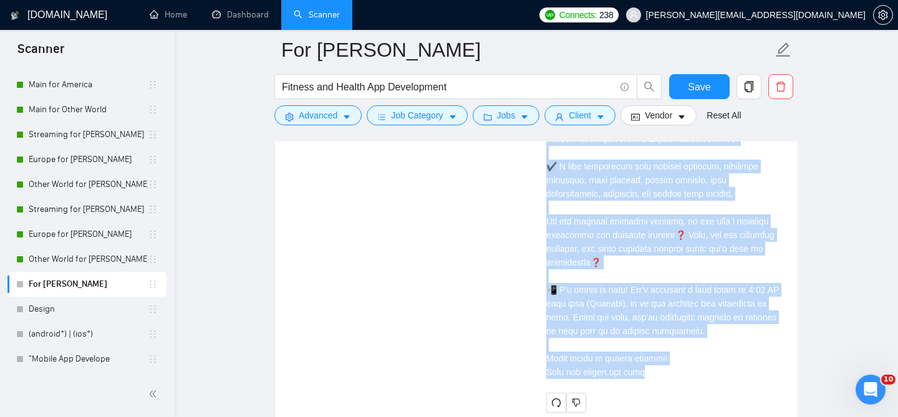
drag, startPoint x: 546, startPoint y: 204, endPoint x: 653, endPoint y: 369, distance: 196.1
click at [653, 370] on div "Cover letter" at bounding box center [664, 102] width 236 height 571
copy div "Вітаю 🇺🇦 A modern fitness and health app with workout tracking, nutrition guida…"
click at [549, 198] on div "Cover letter" at bounding box center [664, 98] width 236 height 562
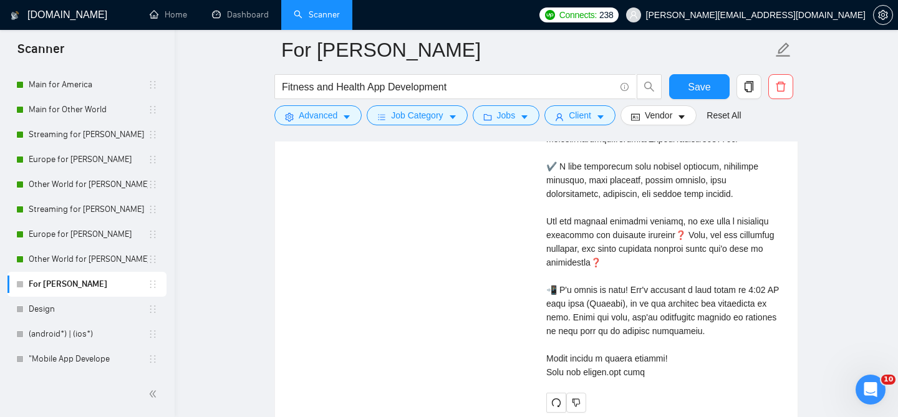
click at [598, 350] on div "Cover letter" at bounding box center [664, 98] width 236 height 562
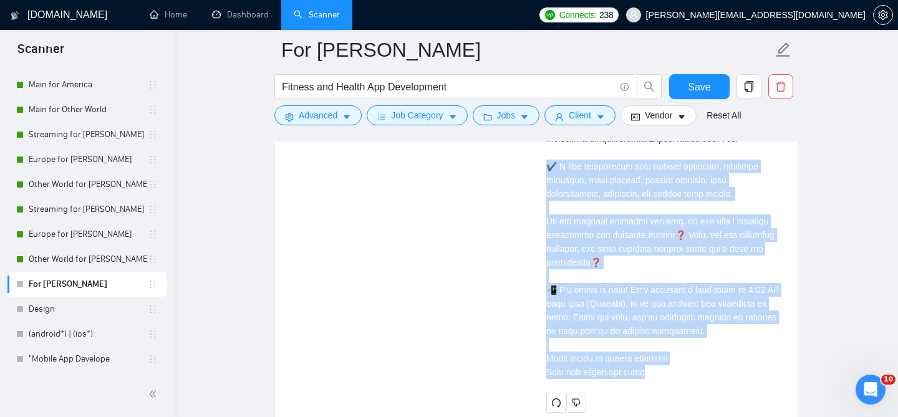
drag, startPoint x: 653, startPoint y: 364, endPoint x: 520, endPoint y: 172, distance: 233.4
click at [520, 170] on div "Fitness and Health App Development 6 minutes ago We are looking for a skilled d…" at bounding box center [536, 68] width 512 height 690
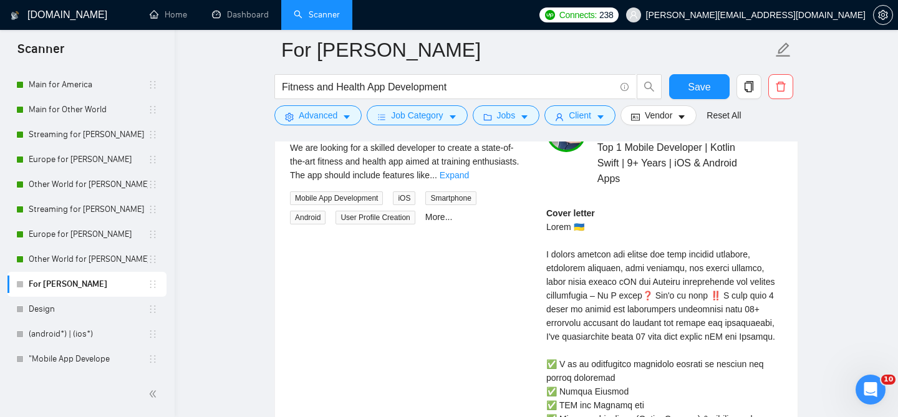
scroll to position [2602, 0]
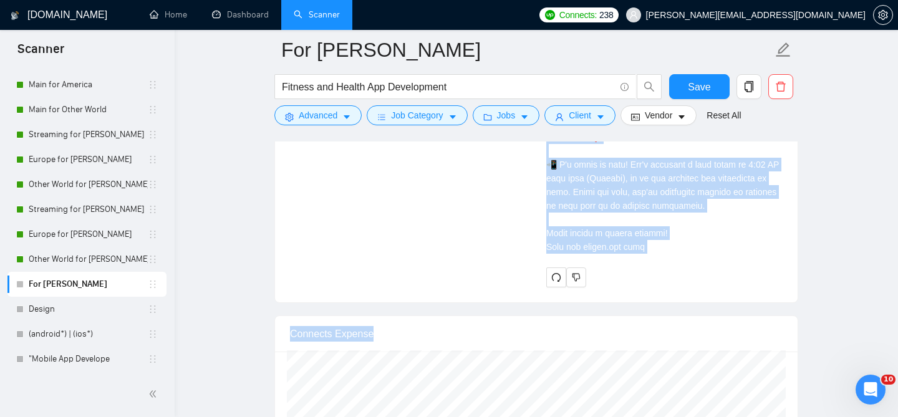
scroll to position [3277, 0]
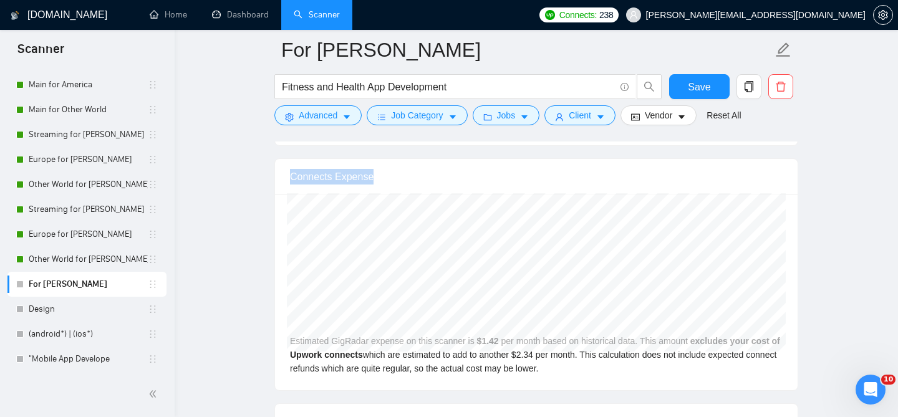
drag, startPoint x: 547, startPoint y: 206, endPoint x: 620, endPoint y: 175, distance: 79.9
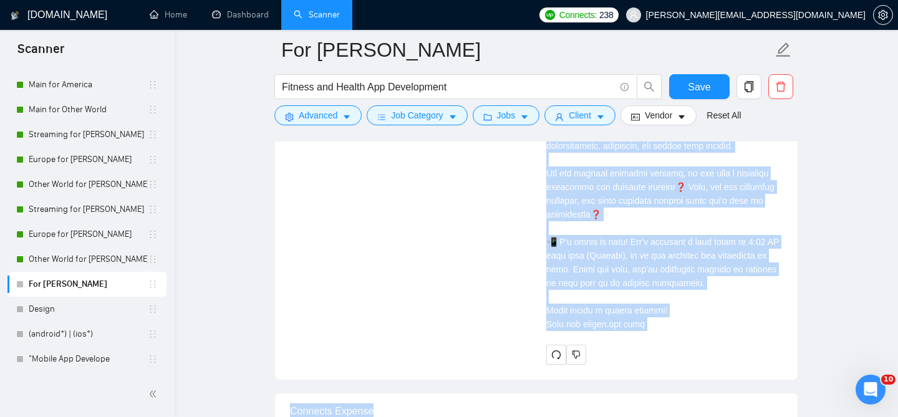
scroll to position [3032, 0]
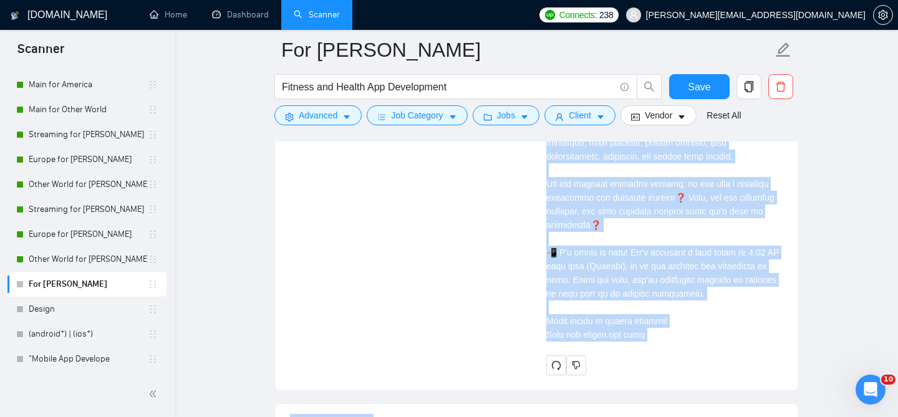
copy form "Вітаю 🇺🇦 A modern fitness and health app with workout tracking, nutrition guida…"
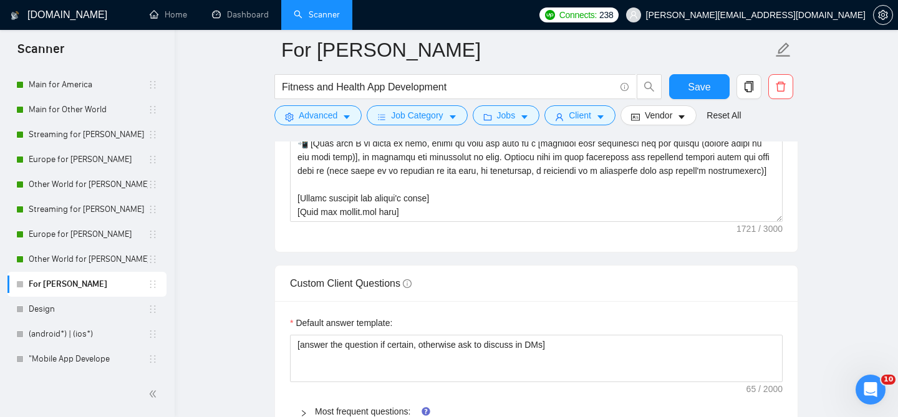
scroll to position [1537, 0]
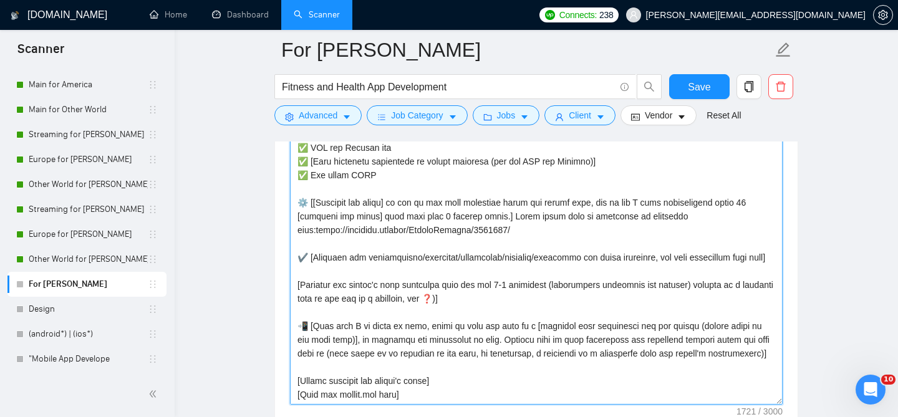
click at [411, 279] on textarea "Cover letter template:" at bounding box center [536, 264] width 492 height 281
paste textarea "The cover letter shouldn`t exceed 250 words. Write in a conversational but prof…"
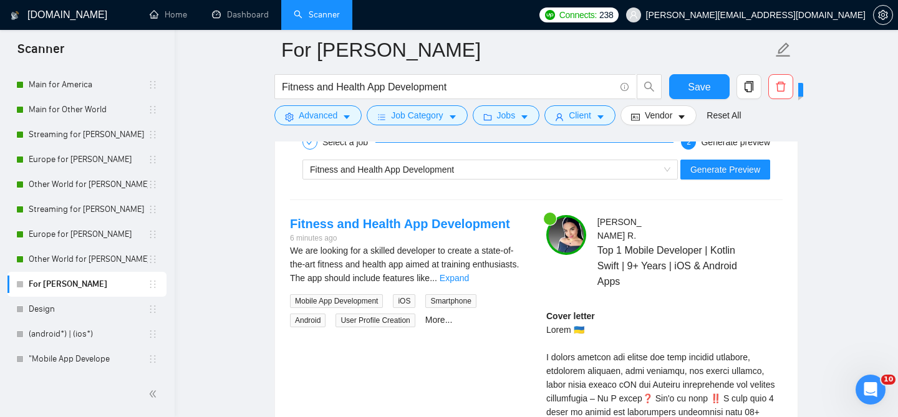
scroll to position [2505, 0]
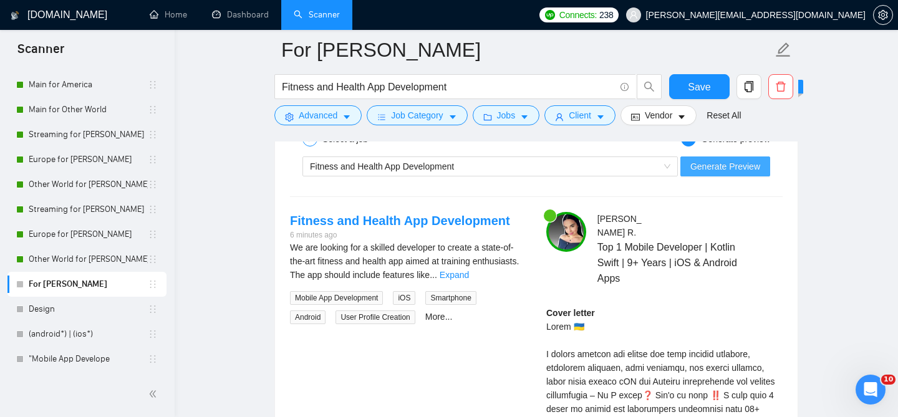
type textarea "[Lor ipsum dolors ametcon`a elitse 860 doeiu. Tempo in u laboreetdolore mag ali…"
click at [724, 160] on span "Generate Preview" at bounding box center [725, 167] width 70 height 14
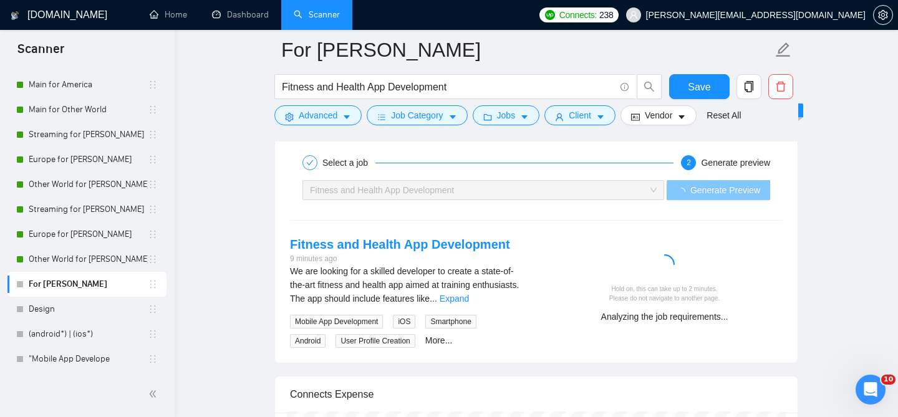
scroll to position [2482, 0]
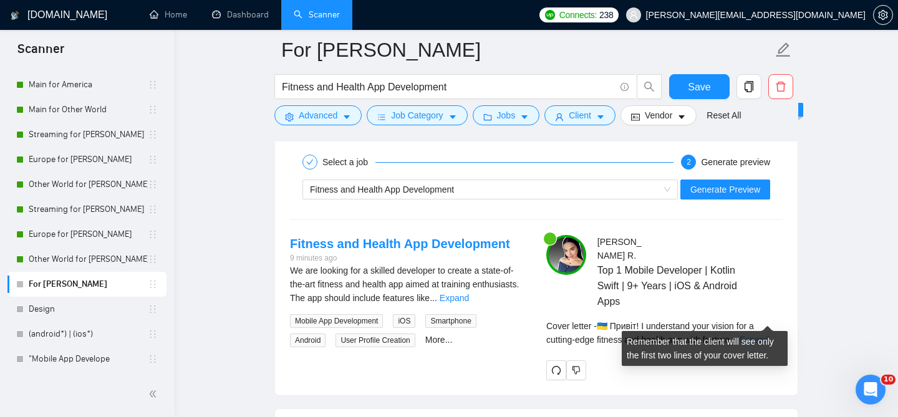
click at [760, 335] on link "Expand" at bounding box center [753, 340] width 29 height 10
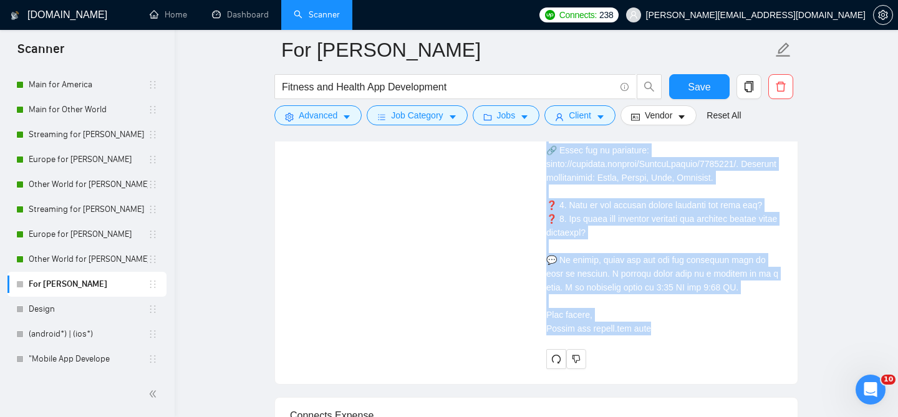
scroll to position [3049, 0]
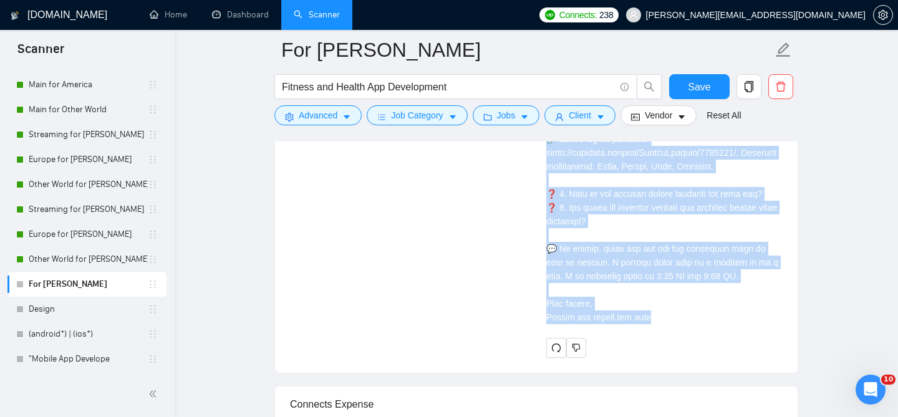
drag, startPoint x: 544, startPoint y: 328, endPoint x: 649, endPoint y: 307, distance: 107.0
click at [649, 307] on div "Hanna R . Top 1 Mobile Developer | Kotlin Swift | 9+ Years | iOS & Android Apps…" at bounding box center [664, 13] width 256 height 690
copy div "🇺🇦 Привіт! I understand your vision for a cutting-edge fitness and health app w…"
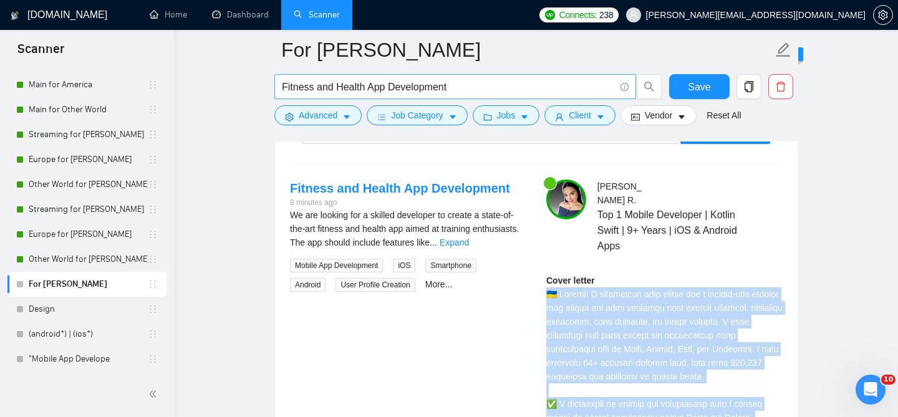
scroll to position [2423, 0]
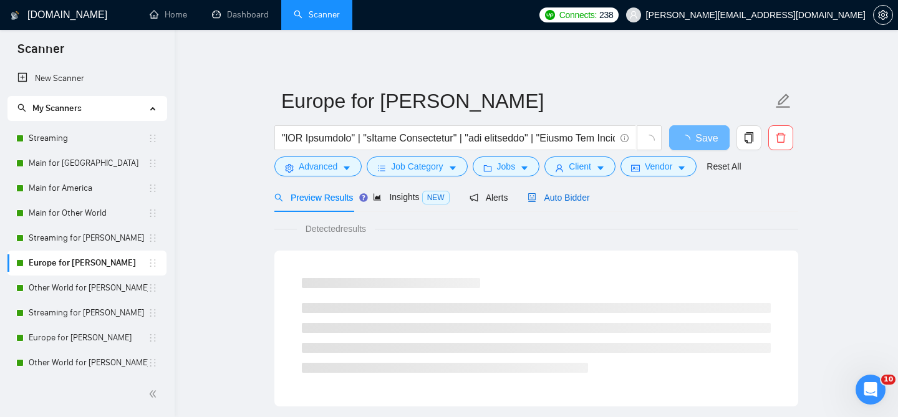
click at [563, 194] on span "Auto Bidder" at bounding box center [558, 198] width 62 height 10
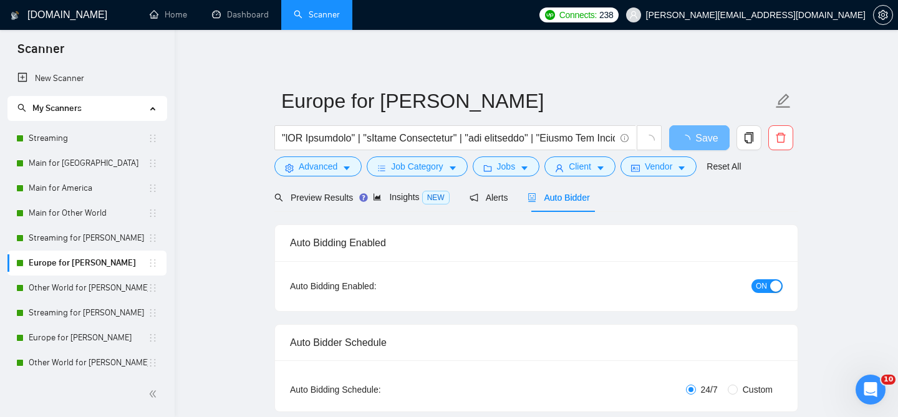
radio input "false"
radio input "true"
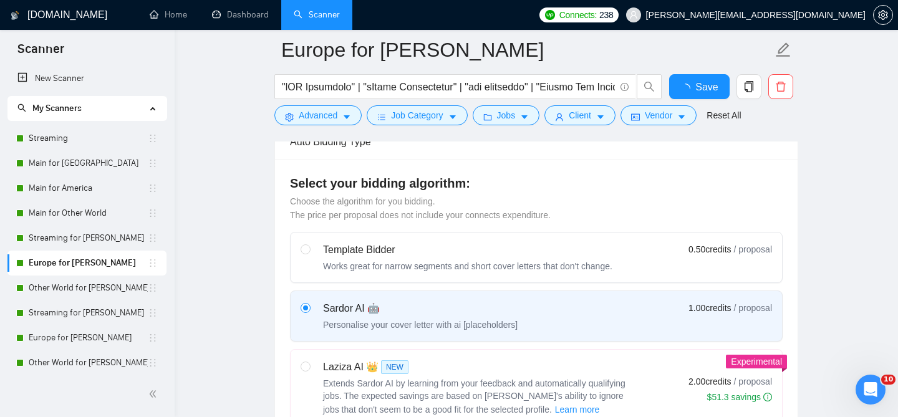
scroll to position [1588, 0]
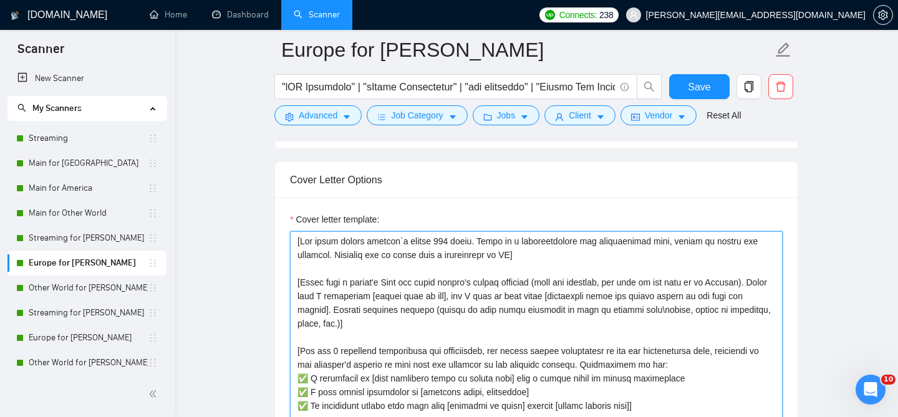
click at [409, 241] on textarea "Cover letter template:" at bounding box center [536, 371] width 492 height 281
